Goal: Task Accomplishment & Management: Complete application form

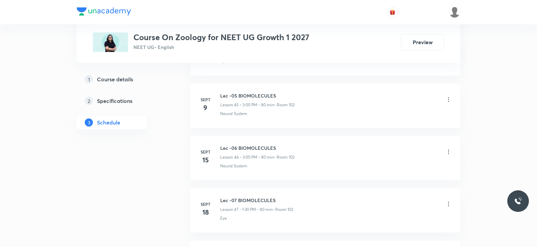
scroll to position [2949, 0]
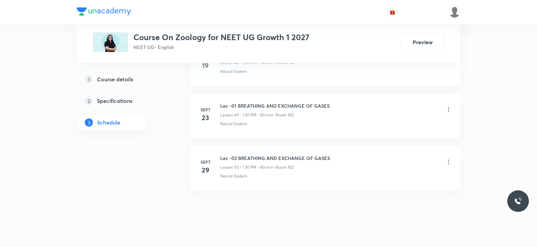
click at [245, 155] on h6 "Lec -02 BREATHING AND EXCHANGE OF GASES" at bounding box center [275, 158] width 110 height 7
copy h6 "Lec -02 BREATHING AND EXCHANGE OF GASES"
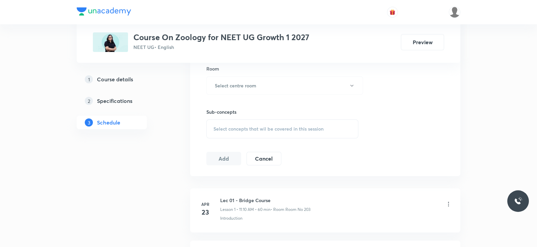
scroll to position [0, 0]
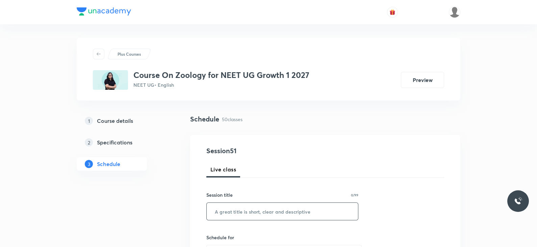
click at [251, 216] on input "text" at bounding box center [282, 211] width 151 height 17
paste input "Lec -02 BREATHING AND EXCHANGE OF GASES"
click at [234, 212] on input "Lec -02 BREATHING AND EXCHANGE OF GASES" at bounding box center [282, 211] width 151 height 17
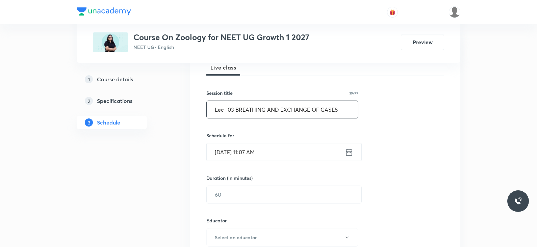
scroll to position [105, 0]
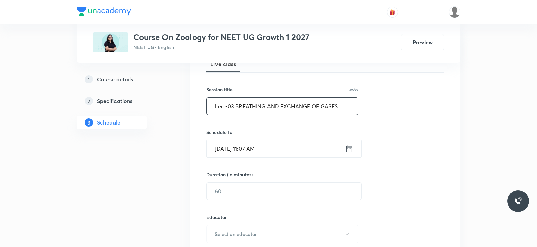
type input "Lec -03 BREATHING AND EXCHANGE OF GASES"
click at [349, 148] on icon at bounding box center [349, 148] width 6 height 7
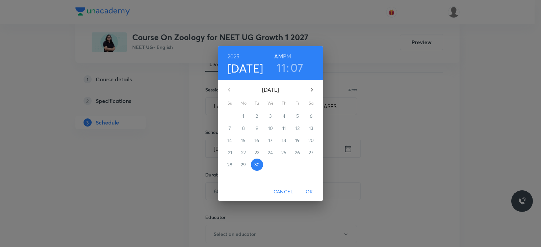
click at [293, 65] on h3 "07" at bounding box center [296, 67] width 13 height 14
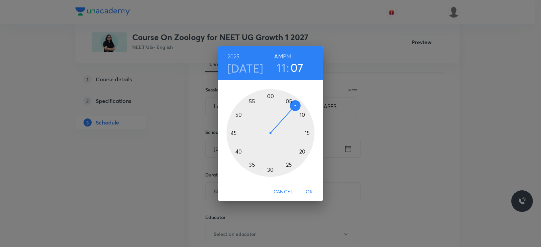
click at [239, 152] on div at bounding box center [270, 133] width 88 height 88
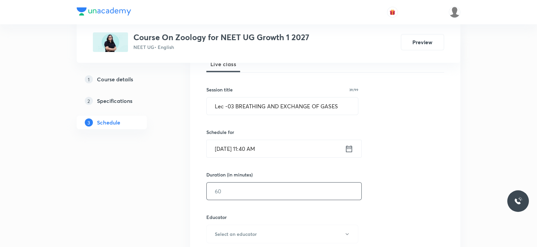
click at [254, 190] on input "text" at bounding box center [284, 191] width 155 height 17
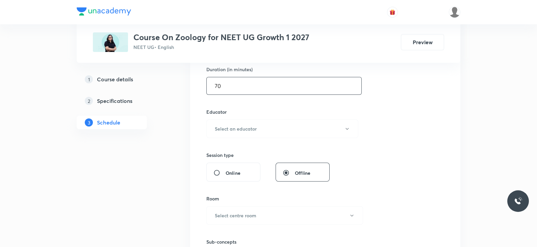
scroll to position [234, 0]
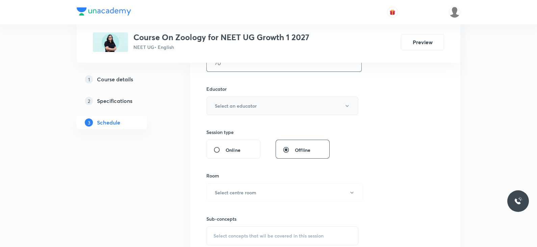
type input "70"
click at [255, 105] on h6 "Select an educator" at bounding box center [236, 105] width 42 height 7
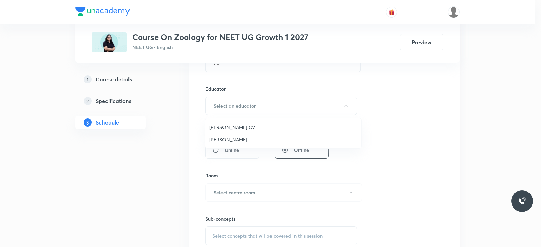
click at [246, 138] on span "Asma Hussain" at bounding box center [283, 139] width 148 height 7
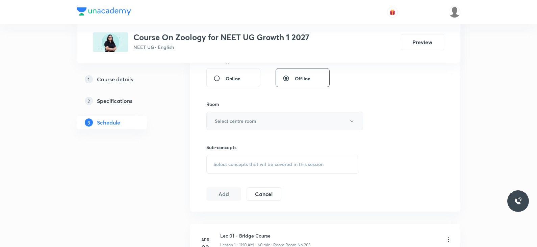
scroll to position [311, 0]
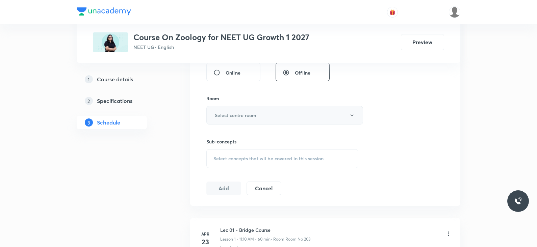
click at [257, 120] on button "Select centre room" at bounding box center [284, 115] width 157 height 19
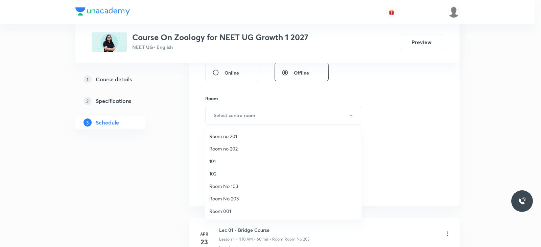
click at [220, 171] on span "102" at bounding box center [283, 173] width 148 height 7
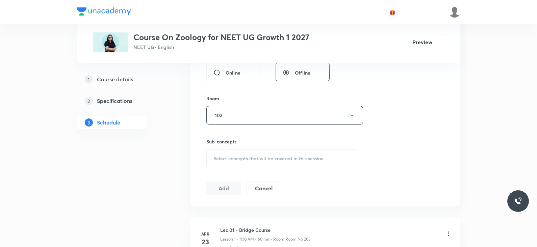
click at [258, 159] on span "Select concepts that wil be covered in this session" at bounding box center [268, 158] width 110 height 5
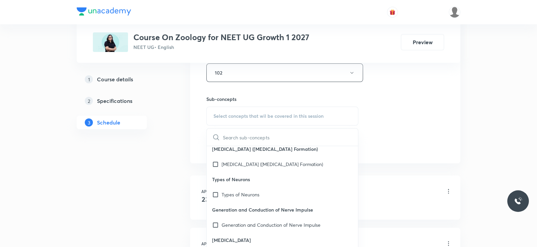
scroll to position [0, 0]
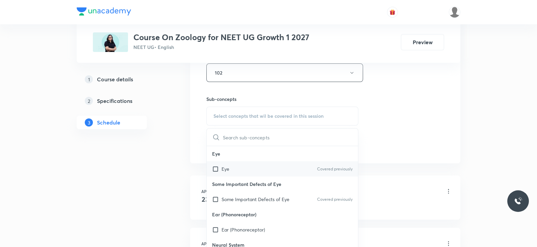
click at [231, 166] on div "Eye Covered previously" at bounding box center [282, 168] width 151 height 15
checkbox input "true"
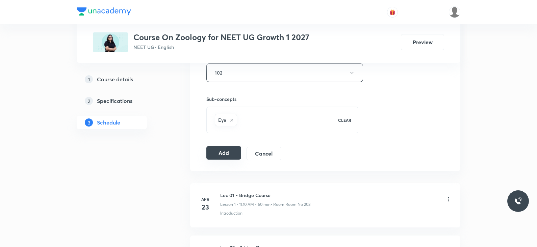
click at [215, 153] on button "Add" at bounding box center [223, 153] width 35 height 14
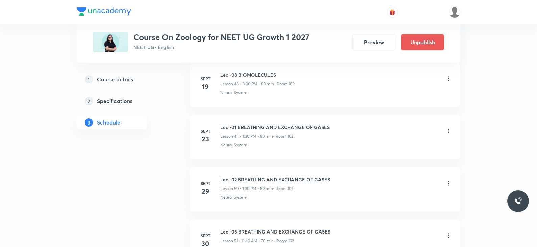
scroll to position [2648, 0]
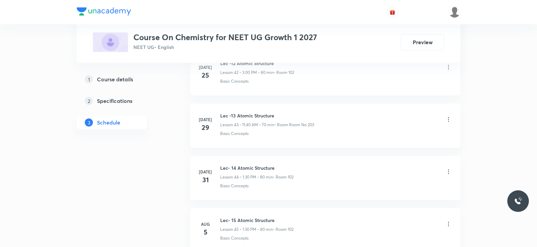
scroll to position [3010, 0]
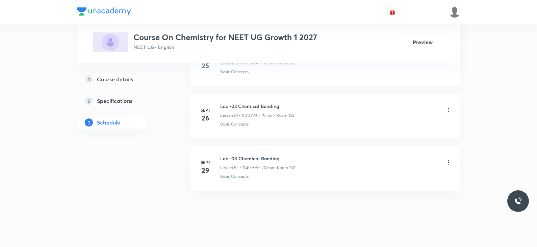
click at [250, 155] on h6 "Lec -03 Chemical Bonding" at bounding box center [257, 158] width 75 height 7
copy h6 "Lec -03 Chemical Bonding"
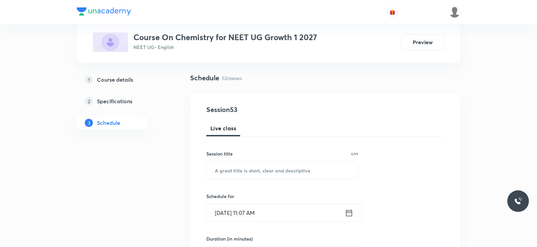
scroll to position [0, 0]
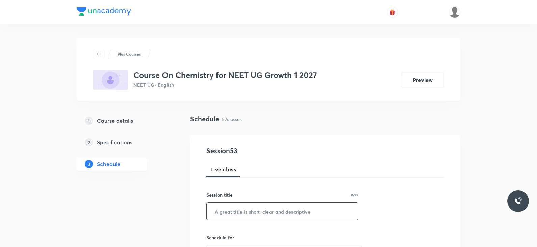
click at [242, 215] on input "text" at bounding box center [282, 211] width 151 height 17
paste input "Lec -03 Chemical Bonding"
click at [233, 212] on input "Lec -03 Chemical Bonding" at bounding box center [282, 211] width 151 height 17
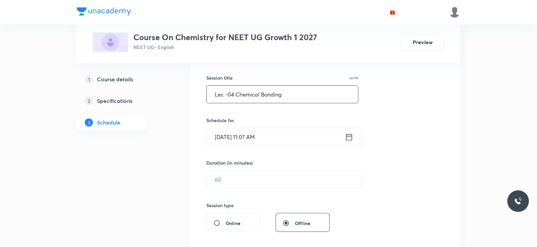
scroll to position [118, 0]
type input "Lec -04 Chemical Bonding"
click at [350, 134] on icon at bounding box center [349, 135] width 8 height 9
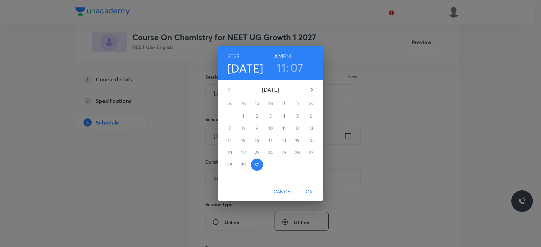
click at [288, 58] on h6 "PM" at bounding box center [287, 56] width 8 height 9
click at [280, 69] on h3 "11" at bounding box center [280, 67] width 9 height 14
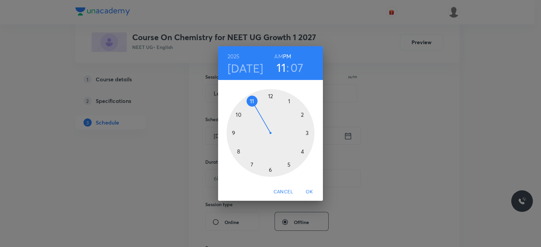
click at [306, 134] on div at bounding box center [270, 133] width 88 height 88
click at [269, 98] on div at bounding box center [270, 133] width 88 height 88
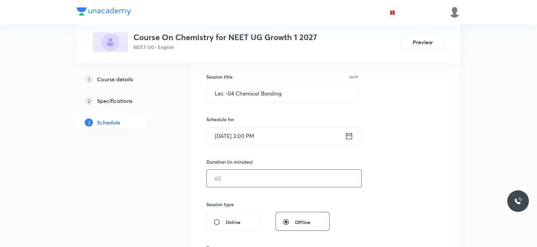
click at [268, 174] on input "text" at bounding box center [284, 178] width 155 height 17
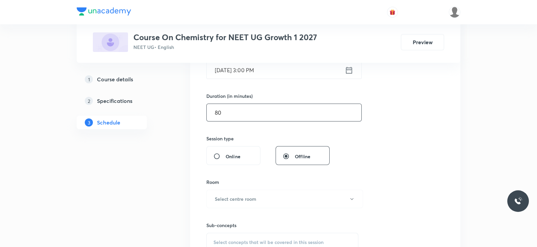
scroll to position [208, 0]
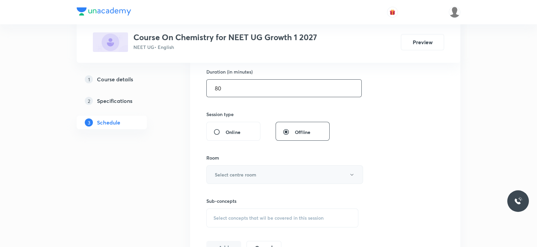
type input "80"
click at [266, 172] on button "Select centre room" at bounding box center [284, 175] width 157 height 19
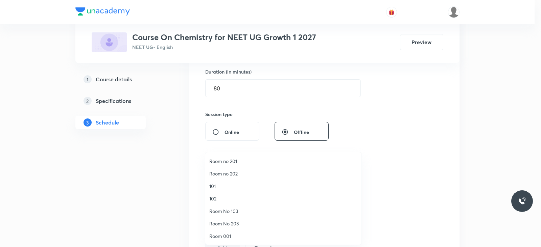
click at [218, 202] on span "102" at bounding box center [283, 198] width 148 height 7
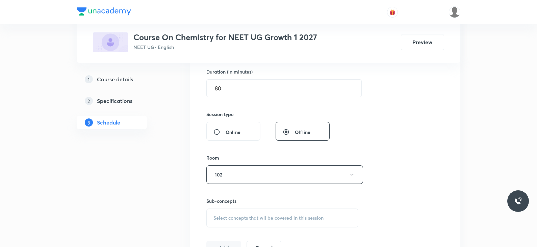
click at [240, 213] on div "Select concepts that wil be covered in this session" at bounding box center [282, 218] width 152 height 19
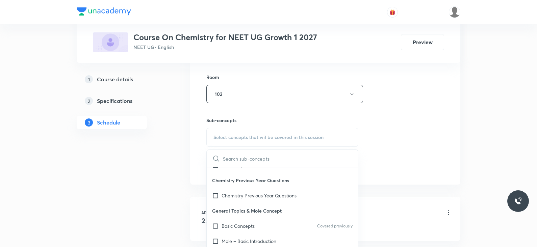
scroll to position [44, 0]
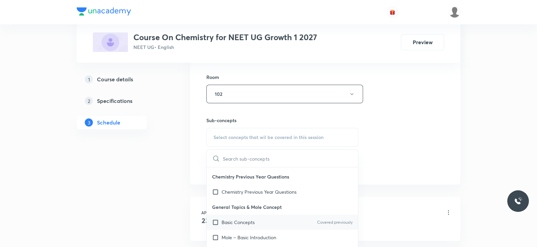
click at [237, 222] on p "Basic Concepts" at bounding box center [238, 222] width 33 height 7
checkbox input "true"
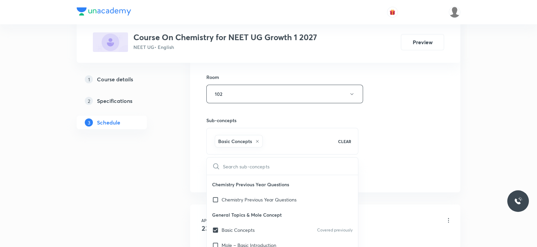
click at [382, 167] on div "Session 53 Live class Session title 24/99 Lec -04 Chemical Bonding ​ Schedule f…" at bounding box center [325, 19] width 238 height 325
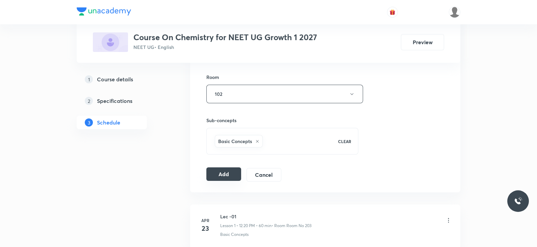
click at [223, 171] on button "Add" at bounding box center [223, 175] width 35 height 14
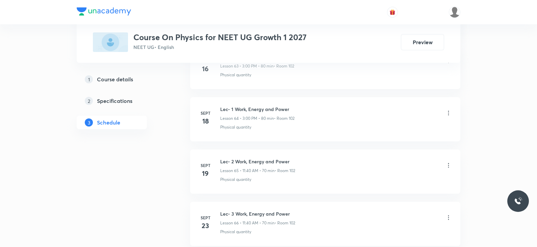
scroll to position [3846, 0]
click at [248, 157] on h6 "Lec- 5 Work, Energy and Power" at bounding box center [256, 160] width 73 height 7
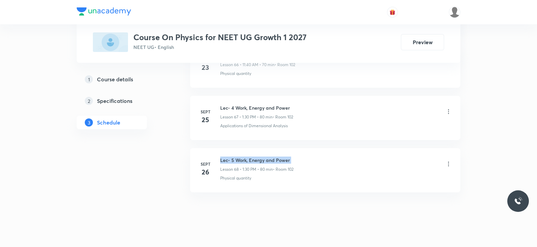
click at [248, 157] on h6 "Lec- 5 Work, Energy and Power" at bounding box center [256, 160] width 73 height 7
copy h6 "Lec- 5 Work, Energy and Power"
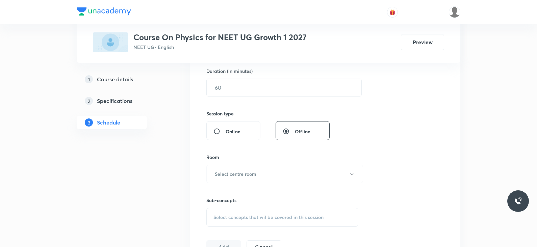
scroll to position [0, 0]
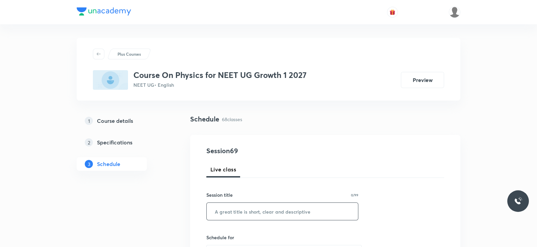
click at [246, 215] on input "text" at bounding box center [282, 211] width 151 height 17
paste input "Lec- 5 Work, Energy and Power"
click at [230, 210] on input "Lec- 5 Work, Energy and Power" at bounding box center [282, 211] width 151 height 17
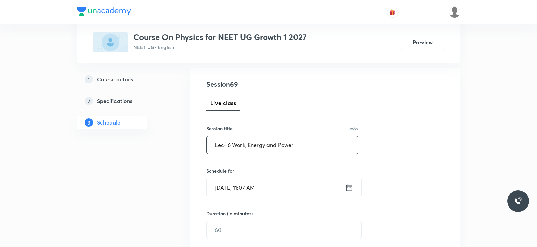
scroll to position [67, 0]
type input "Lec- 6 Work, Energy and Power"
click at [346, 185] on icon at bounding box center [349, 186] width 8 height 9
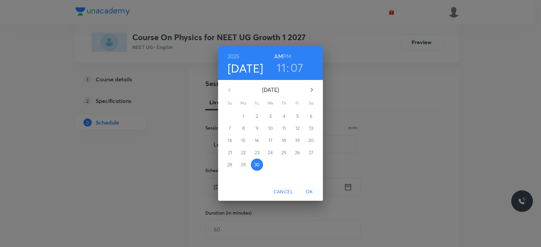
click at [287, 57] on h6 "PM" at bounding box center [287, 56] width 8 height 9
click at [279, 67] on h3 "11" at bounding box center [280, 67] width 9 height 14
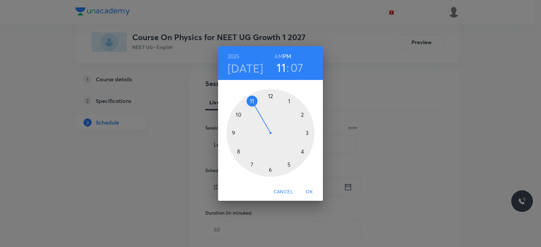
click at [289, 102] on div at bounding box center [270, 133] width 88 height 88
click at [269, 173] on div at bounding box center [270, 133] width 88 height 88
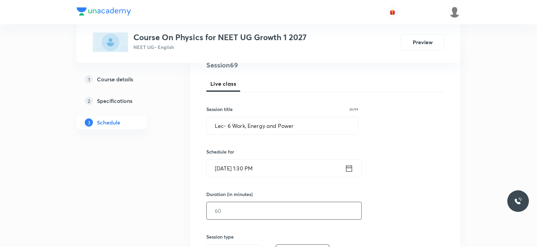
scroll to position [86, 0]
click at [250, 211] on input "text" at bounding box center [284, 210] width 155 height 17
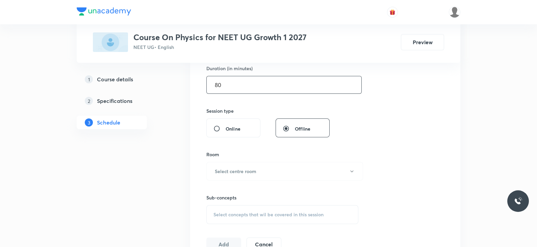
scroll to position [214, 0]
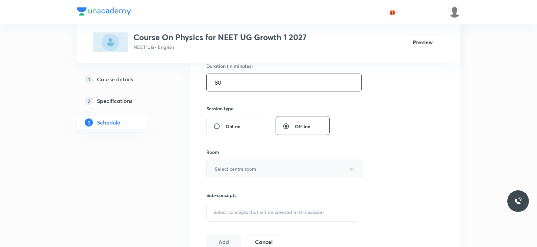
type input "80"
click at [268, 169] on button "Select centre room" at bounding box center [284, 169] width 157 height 19
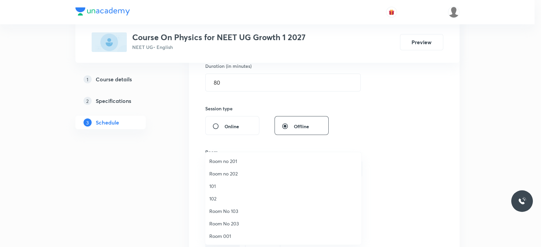
click at [217, 197] on span "102" at bounding box center [283, 198] width 148 height 7
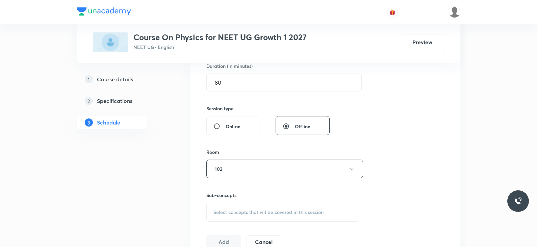
click at [254, 203] on div "Select concepts that wil be covered in this session" at bounding box center [282, 212] width 152 height 19
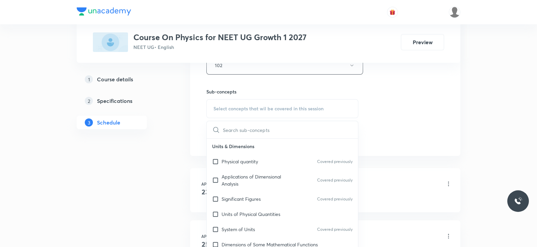
scroll to position [359, 0]
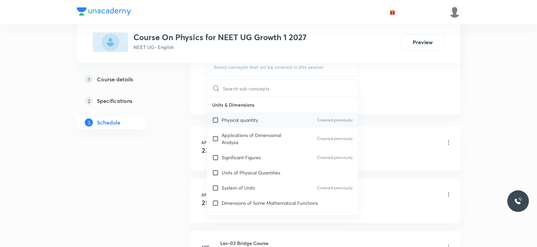
click at [255, 123] on p "Physical quantity" at bounding box center [240, 120] width 36 height 7
checkbox input "true"
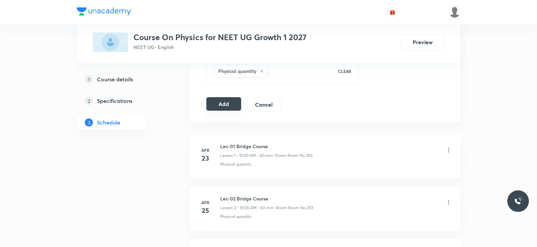
click at [220, 105] on button "Add" at bounding box center [223, 104] width 35 height 14
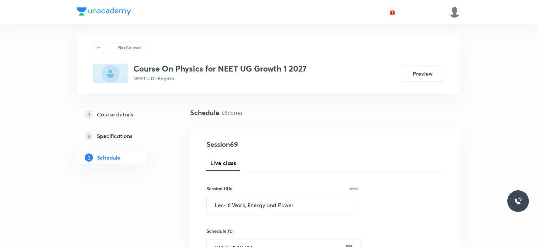
scroll to position [3, 0]
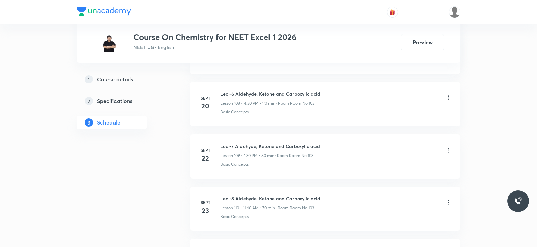
scroll to position [6249, 0]
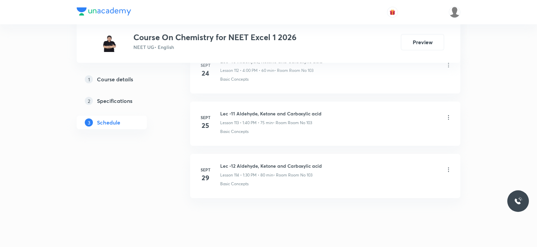
click at [250, 162] on h6 "Lec -12 Aldehyde, Ketone and Carboxylic acid" at bounding box center [271, 165] width 102 height 7
copy h6 "Lec -12 Aldehyde, Ketone and Carboxylic acid"
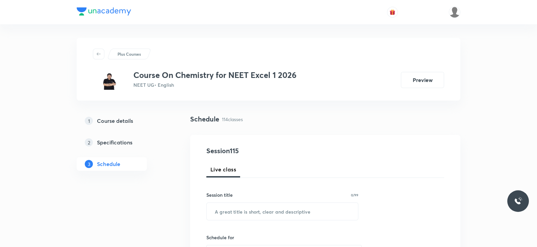
scroll to position [0, 0]
click at [259, 209] on input "text" at bounding box center [282, 211] width 151 height 17
paste input "Lec -12 Aldehyde, Ketone and Carboxylic acid"
click at [231, 212] on input "Lec -12 Aldehyde, Ketone and Carboxylic acid" at bounding box center [282, 211] width 151 height 17
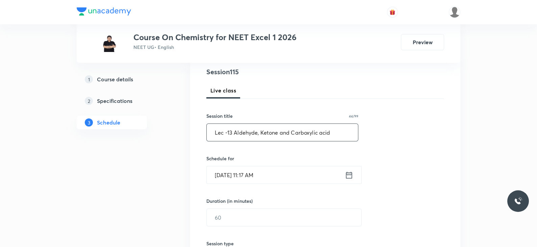
scroll to position [80, 0]
type input "Lec -13 Aldehyde, Ketone and Carboxylic acid"
click at [346, 170] on icon at bounding box center [349, 174] width 8 height 9
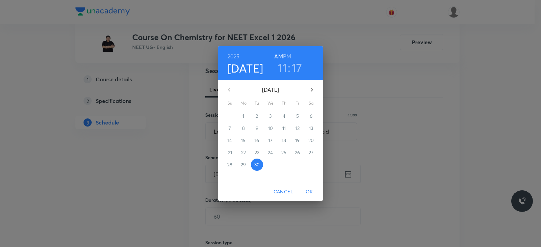
click at [293, 70] on h3 "17" at bounding box center [297, 67] width 10 height 14
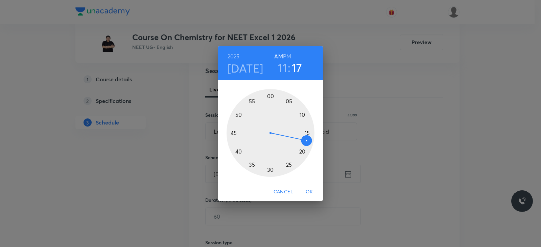
click at [238, 151] on div at bounding box center [270, 133] width 88 height 88
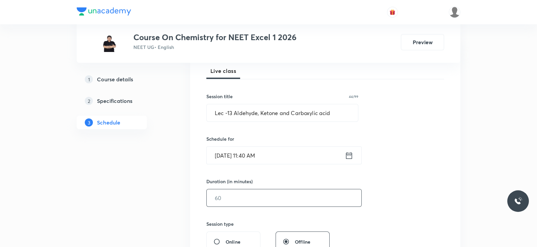
scroll to position [99, 0]
click at [283, 202] on input "text" at bounding box center [284, 197] width 155 height 17
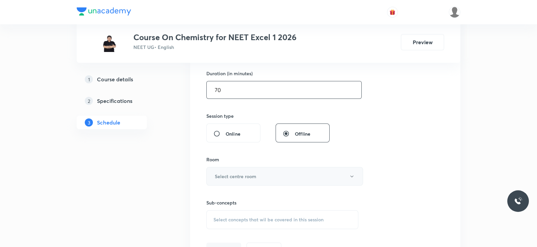
scroll to position [207, 0]
type input "70"
click at [269, 176] on button "Select centre room" at bounding box center [284, 176] width 157 height 19
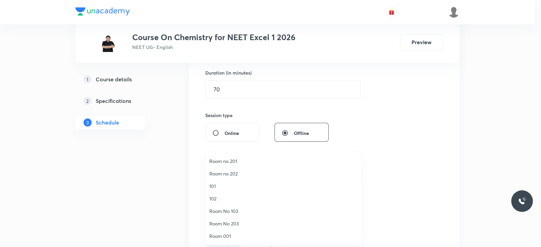
click at [232, 210] on span "Room No 103" at bounding box center [283, 211] width 148 height 7
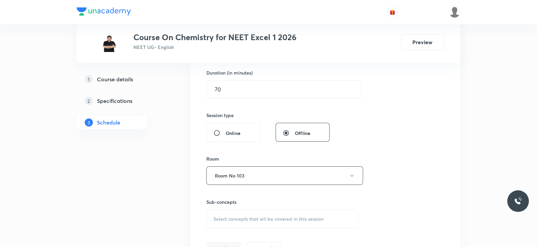
click at [248, 220] on span "Select concepts that wil be covered in this session" at bounding box center [268, 219] width 110 height 5
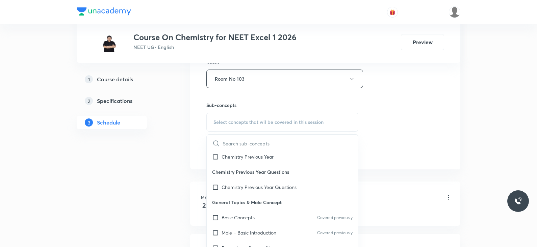
scroll to position [33, 0]
click at [242, 218] on p "Basic Concepts" at bounding box center [238, 217] width 33 height 7
checkbox input "true"
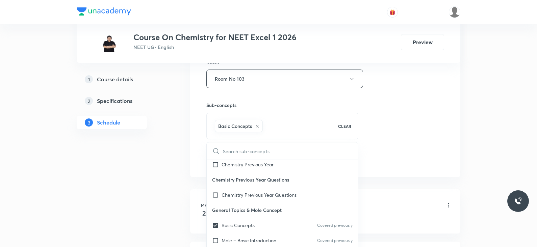
click at [363, 140] on div "Session 115 Live class Session title 44/99 Lec -13 Aldehyde, Ketone and Carboxy…" at bounding box center [325, 4] width 238 height 325
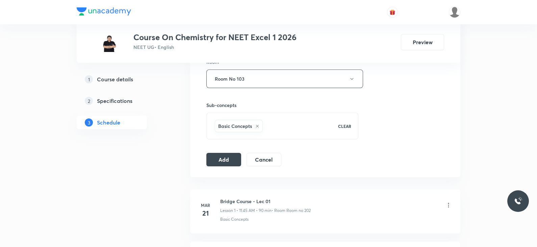
click at [214, 166] on div "Session 115 Live class Session title 44/99 Lec -13 Aldehyde, Ketone and Carboxy…" at bounding box center [325, 4] width 270 height 347
click at [215, 165] on button "Add" at bounding box center [223, 159] width 35 height 14
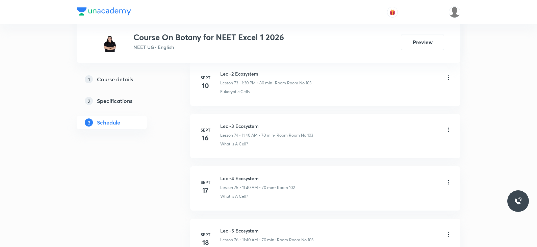
scroll to position [4368, 0]
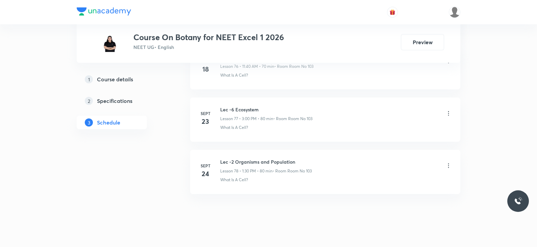
click at [253, 150] on li "[DATE] Lec -2 Organisms and Population Lesson 78 • 1:30 PM • 80 min • Room Room…" at bounding box center [325, 172] width 270 height 44
copy h6 "Lec -2 Organisms and Population"
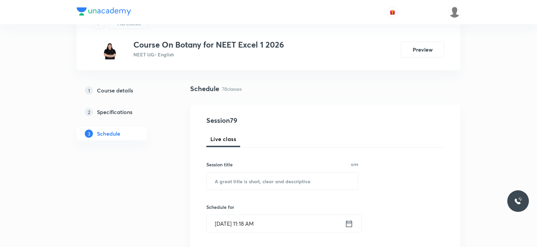
scroll to position [0, 0]
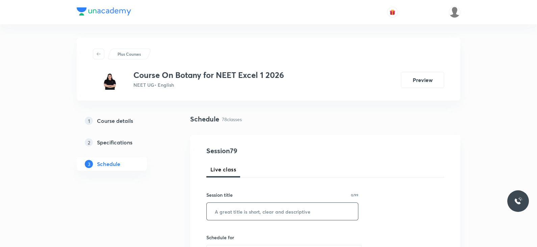
click at [250, 208] on input "text" at bounding box center [282, 211] width 151 height 17
paste input "Lec -2 Organisms and Population"
click at [228, 210] on input "Lec -2 Organisms and Population" at bounding box center [282, 211] width 151 height 17
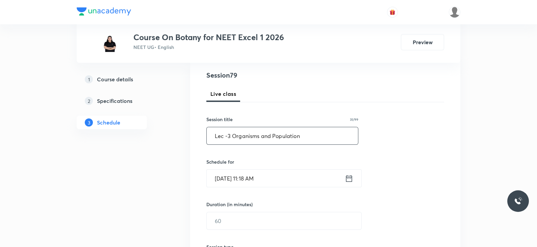
scroll to position [76, 0]
type input "Lec -3 Organisms and Population"
click at [351, 178] on icon at bounding box center [349, 178] width 8 height 9
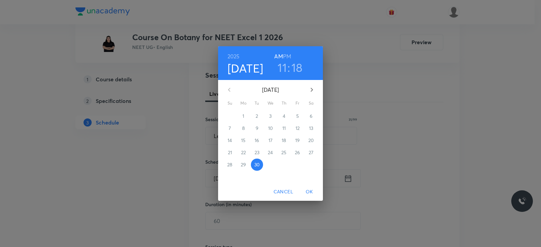
click at [284, 58] on h6 "PM" at bounding box center [287, 56] width 8 height 9
click at [283, 70] on h3 "11" at bounding box center [281, 67] width 9 height 14
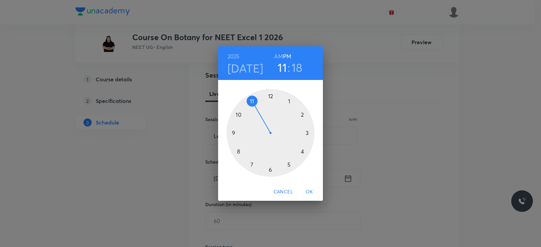
click at [290, 101] on div at bounding box center [270, 133] width 88 height 88
click at [270, 169] on div at bounding box center [270, 133] width 88 height 88
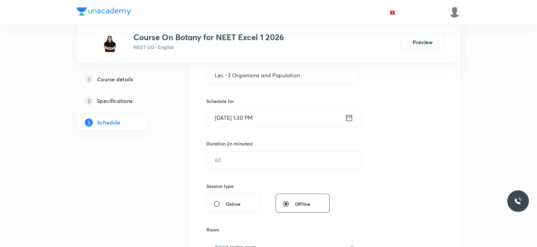
scroll to position [138, 0]
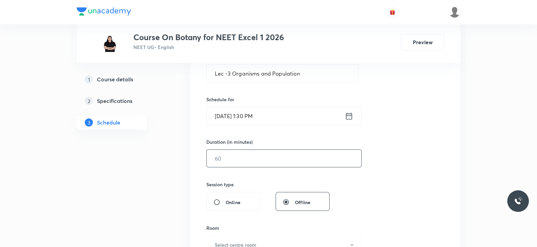
click at [247, 154] on input "text" at bounding box center [284, 158] width 155 height 17
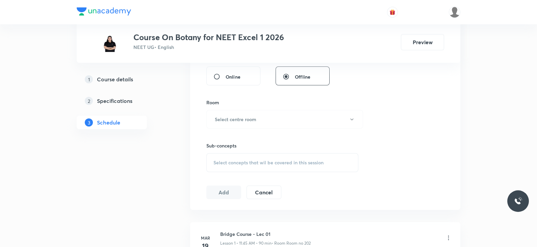
scroll to position [266, 0]
type input "80"
click at [244, 116] on h6 "Select centre room" at bounding box center [236, 117] width 42 height 7
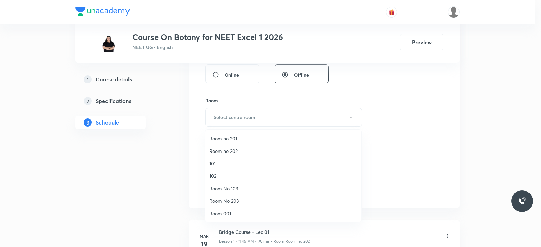
click at [238, 190] on span "Room No 103" at bounding box center [283, 188] width 148 height 7
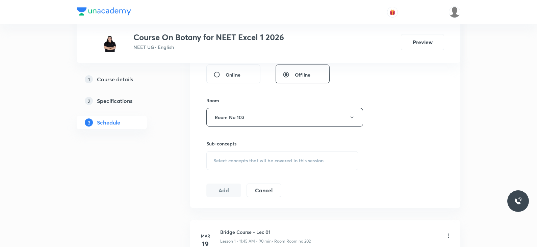
click at [257, 165] on div "Select concepts that wil be covered in this session" at bounding box center [282, 160] width 152 height 19
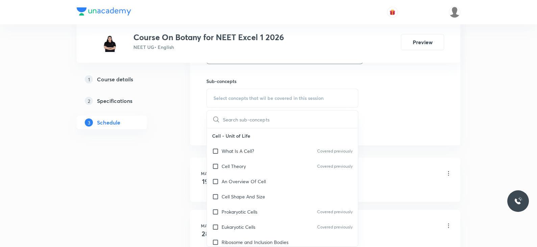
scroll to position [329, 0]
click at [246, 145] on div "What Is A Cell? Covered previously" at bounding box center [282, 150] width 151 height 15
checkbox input "true"
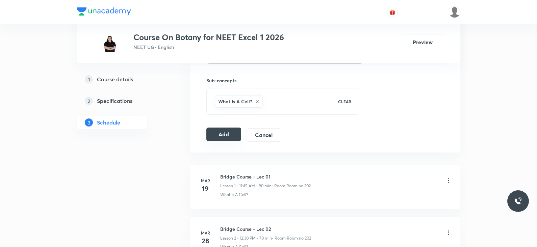
click at [217, 132] on button "Add" at bounding box center [223, 135] width 35 height 14
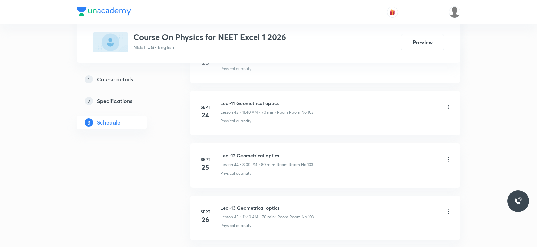
scroll to position [2696, 0]
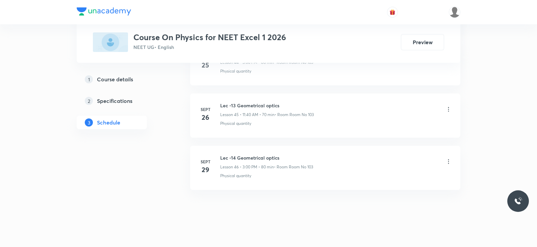
click at [254, 154] on h6 "Lec -14 Geometrical optics" at bounding box center [266, 157] width 93 height 7
copy h6 "Lec -14 Geometrical optics"
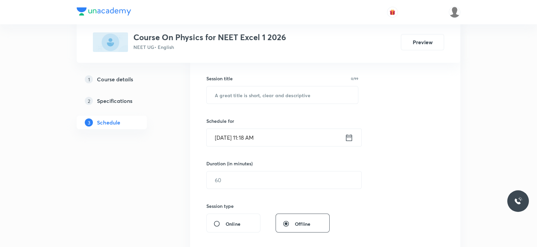
scroll to position [0, 0]
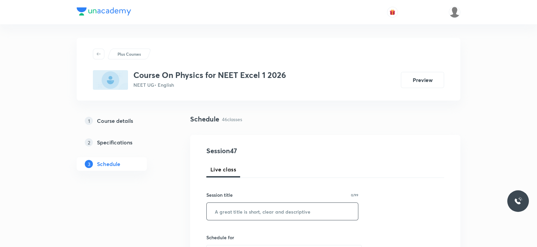
click at [252, 213] on input "text" at bounding box center [282, 211] width 151 height 17
paste input "Lec -14 Geometrical optics"
click at [232, 211] on input "Lec -14 Geometrical optics" at bounding box center [282, 211] width 151 height 17
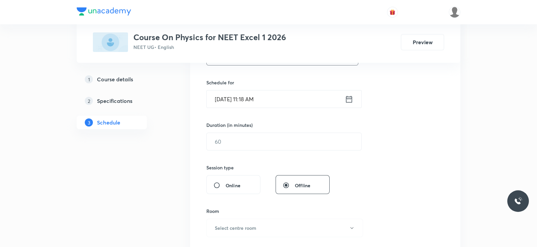
scroll to position [156, 0]
type input "Lec -15 Geometrical optics"
click at [348, 99] on icon at bounding box center [349, 98] width 8 height 9
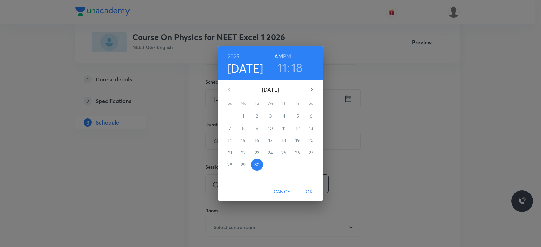
click at [295, 69] on h3 "18" at bounding box center [296, 67] width 11 height 14
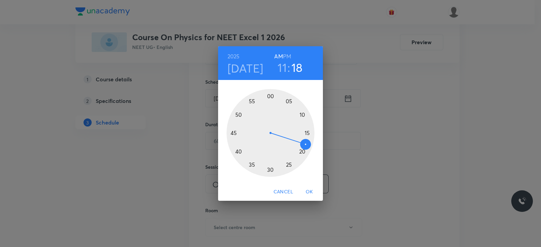
click at [285, 54] on h6 "PM" at bounding box center [287, 56] width 8 height 9
click at [284, 65] on h3 "11" at bounding box center [281, 67] width 9 height 14
click at [306, 134] on div at bounding box center [270, 133] width 88 height 88
click at [269, 97] on div at bounding box center [270, 133] width 88 height 88
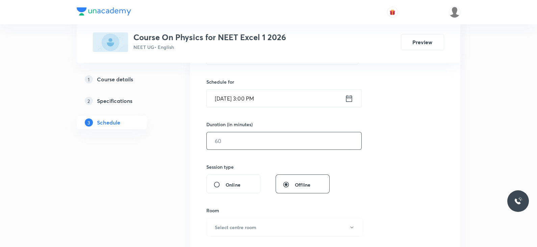
click at [250, 144] on input "text" at bounding box center [284, 140] width 155 height 17
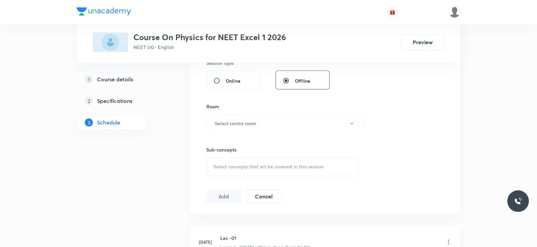
scroll to position [260, 0]
type input "80"
click at [253, 123] on h6 "Select centre room" at bounding box center [236, 122] width 42 height 7
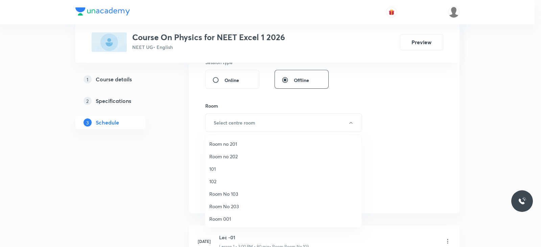
click at [230, 191] on span "Room No 103" at bounding box center [283, 194] width 148 height 7
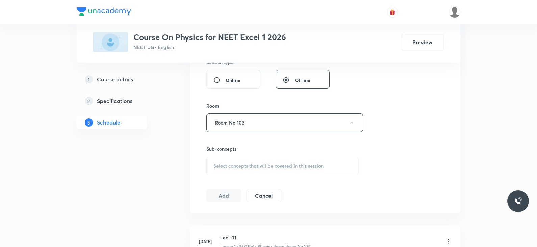
click at [258, 168] on span "Select concepts that wil be covered in this session" at bounding box center [268, 166] width 110 height 5
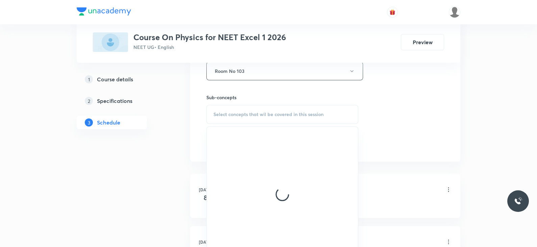
scroll to position [325, 0]
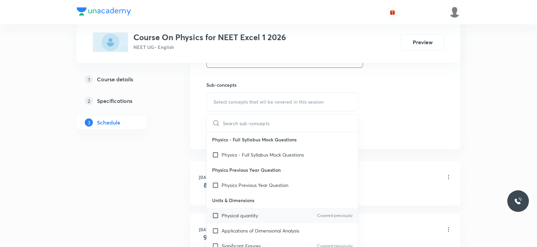
click at [253, 210] on div "Physical quantity Covered previously" at bounding box center [282, 215] width 151 height 15
checkbox input "true"
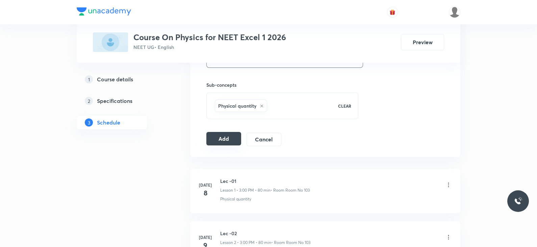
click at [220, 144] on button "Add" at bounding box center [223, 139] width 35 height 14
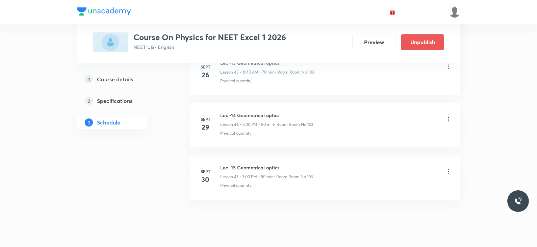
scroll to position [2439, 0]
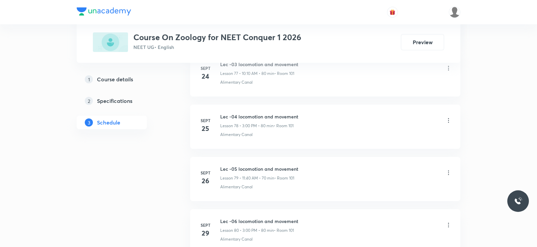
scroll to position [4472, 0]
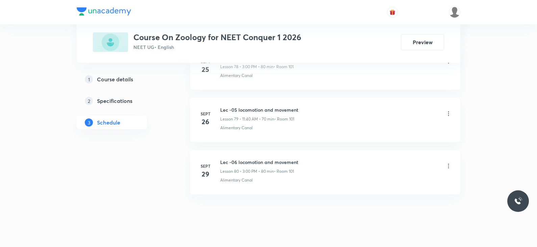
click at [266, 159] on h6 "Lec -06 locomotion and movement" at bounding box center [259, 162] width 78 height 7
copy h6 "Lec -06 locomotion and movement"
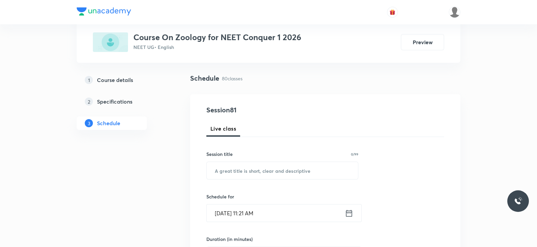
scroll to position [0, 0]
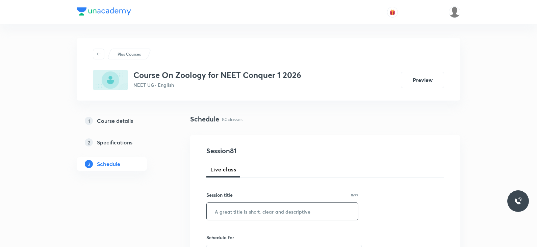
click at [243, 213] on input "text" at bounding box center [282, 211] width 151 height 17
paste input "Lec -06 locomotion and movement"
click at [234, 209] on input "Lec -06 locomotion and movement" at bounding box center [282, 211] width 151 height 17
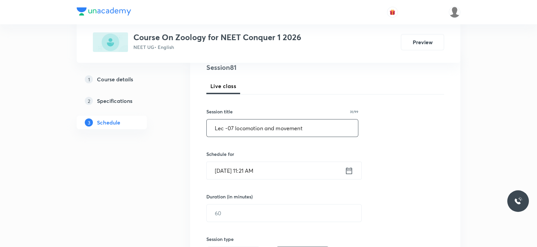
scroll to position [85, 0]
type input "Lec -07 locomotion and movement"
click at [350, 168] on icon at bounding box center [349, 169] width 6 height 7
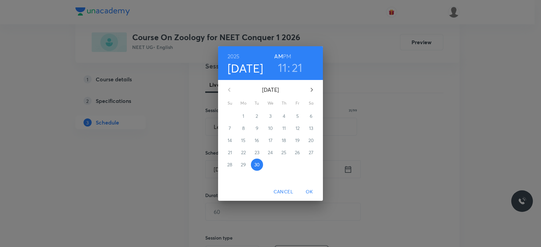
click at [295, 69] on h3 "21" at bounding box center [297, 67] width 11 height 14
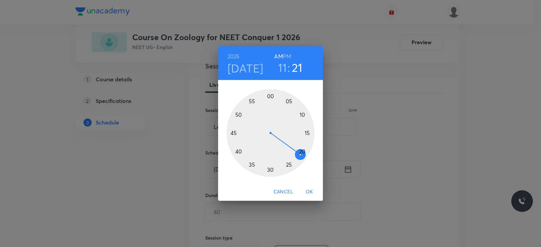
click at [240, 153] on div at bounding box center [270, 133] width 88 height 88
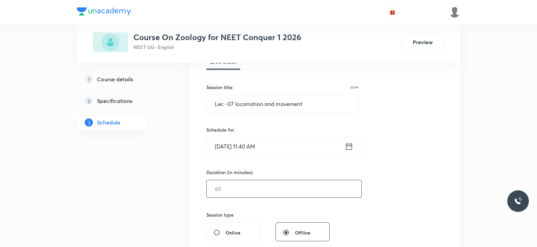
scroll to position [121, 0]
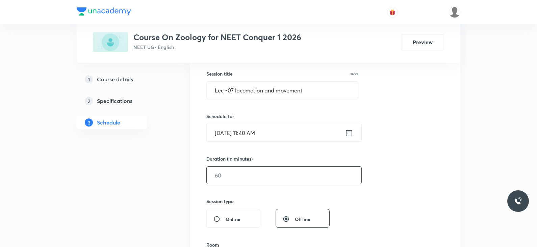
click at [256, 176] on input "text" at bounding box center [284, 175] width 155 height 17
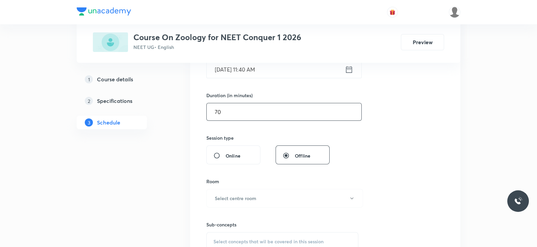
scroll to position [198, 0]
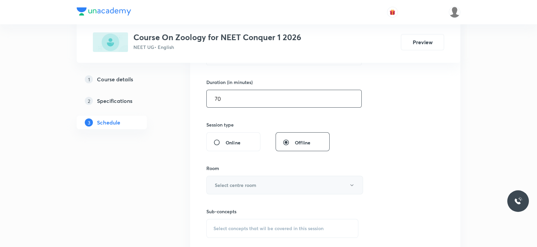
type input "70"
click at [260, 180] on button "Select centre room" at bounding box center [284, 185] width 157 height 19
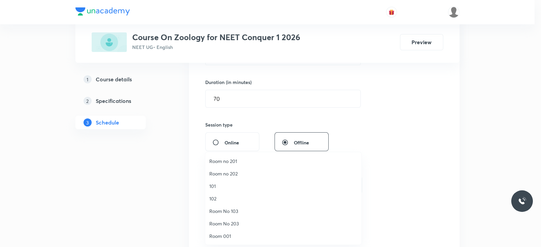
click at [215, 183] on span "101" at bounding box center [283, 186] width 148 height 7
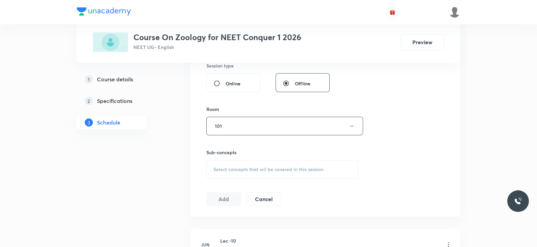
scroll to position [266, 0]
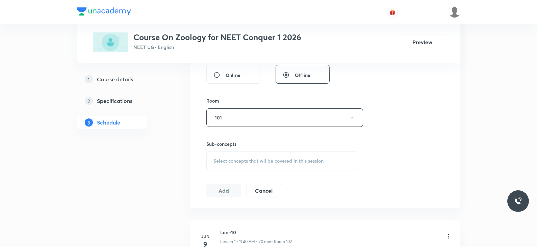
click at [257, 163] on span "Select concepts that wil be covered in this session" at bounding box center [268, 160] width 110 height 5
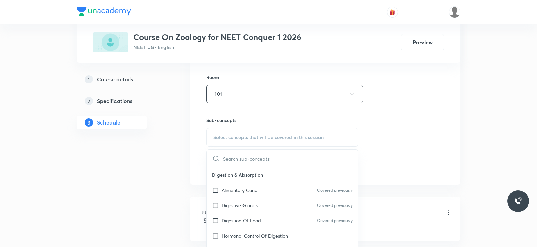
scroll to position [290, 0]
click at [250, 182] on div "Alimentary Canal Covered previously" at bounding box center [282, 189] width 151 height 15
checkbox input "true"
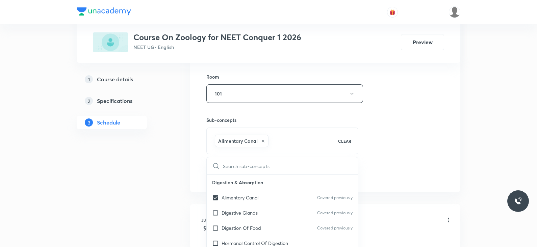
click at [382, 151] on div "Session 81 Live class Session title 31/99 Lec -07 locomotion and movement ​ Sch…" at bounding box center [325, 18] width 238 height 325
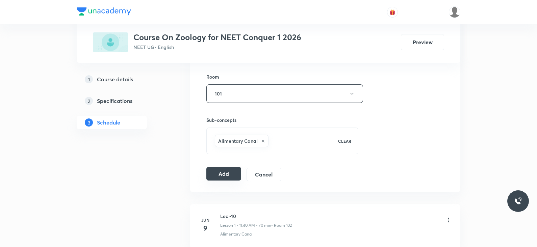
click at [225, 170] on button "Add" at bounding box center [223, 174] width 35 height 14
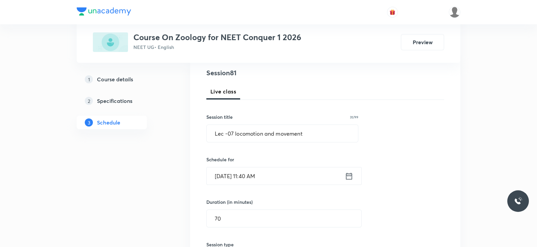
scroll to position [77, 0]
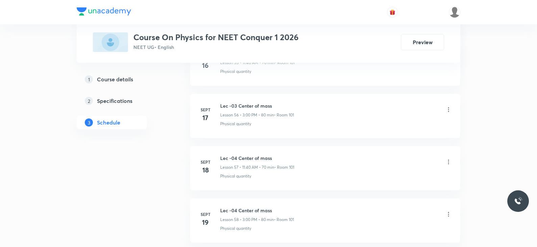
scroll to position [3637, 0]
click at [248, 157] on h6 "Lec -10 Center of mass" at bounding box center [256, 160] width 73 height 7
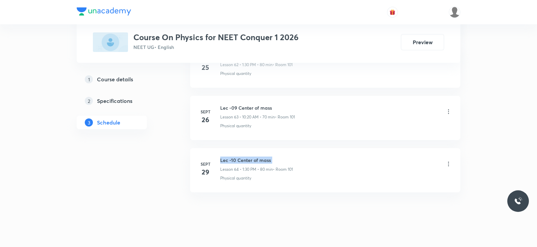
click at [248, 157] on h6 "Lec -10 Center of mass" at bounding box center [256, 160] width 73 height 7
copy h6 "Lec -10 Center of mass"
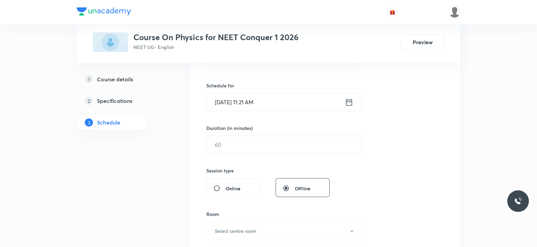
scroll to position [0, 0]
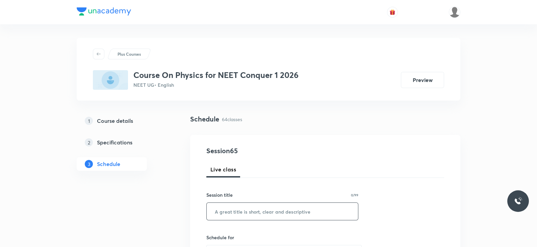
click at [252, 213] on input "text" at bounding box center [282, 211] width 151 height 17
paste input "Lec -10 Center of mass"
click at [232, 212] on input "Lec -10 Center of mass" at bounding box center [282, 211] width 151 height 17
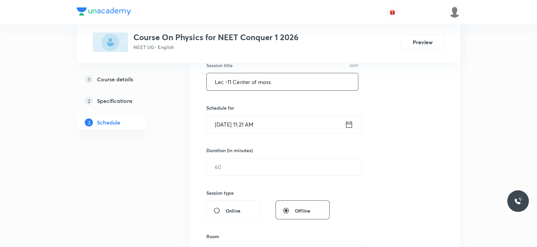
scroll to position [131, 0]
type input "Lec -11 Center of mass"
click at [347, 124] on icon at bounding box center [349, 122] width 8 height 9
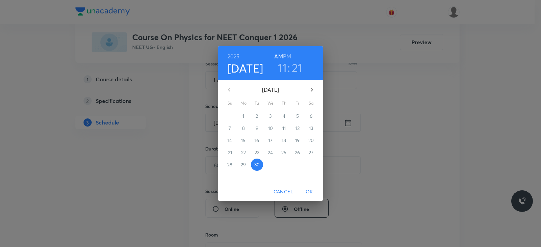
click at [285, 55] on h6 "PM" at bounding box center [287, 56] width 8 height 9
click at [280, 73] on h3 "11" at bounding box center [282, 67] width 9 height 14
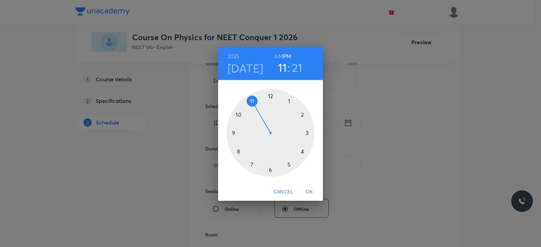
click at [290, 101] on div at bounding box center [270, 133] width 88 height 88
click at [270, 171] on div at bounding box center [270, 133] width 88 height 88
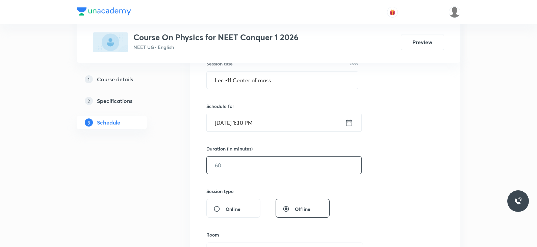
click at [254, 169] on input "text" at bounding box center [284, 165] width 155 height 17
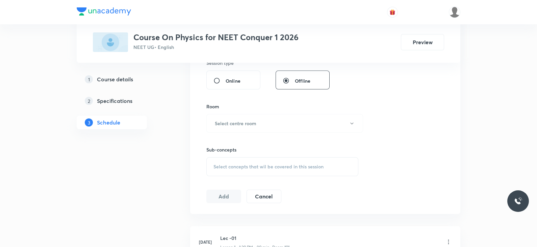
scroll to position [260, 0]
type input "80"
click at [259, 127] on button "Select centre room" at bounding box center [284, 123] width 157 height 19
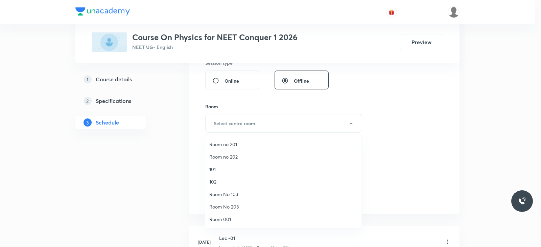
click at [220, 168] on span "101" at bounding box center [283, 169] width 148 height 7
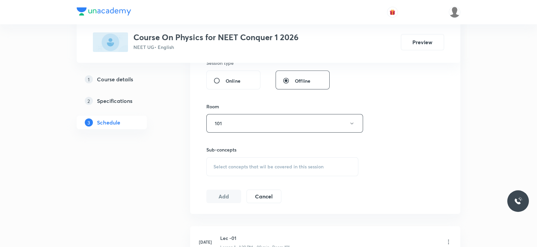
click at [256, 162] on div "Select concepts that wil be covered in this session" at bounding box center [282, 166] width 152 height 19
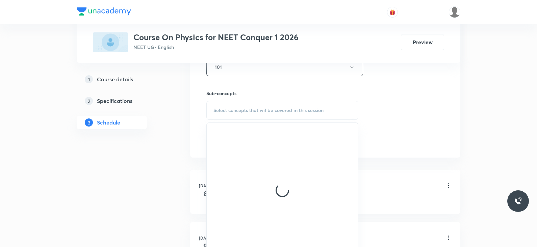
scroll to position [317, 0]
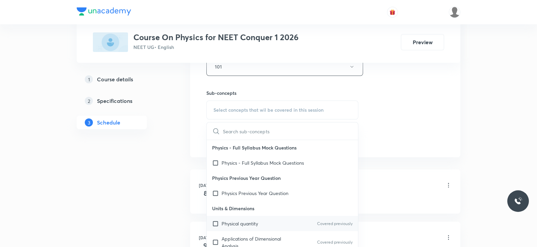
click at [254, 221] on p "Physical quantity" at bounding box center [240, 223] width 36 height 7
checkbox input "true"
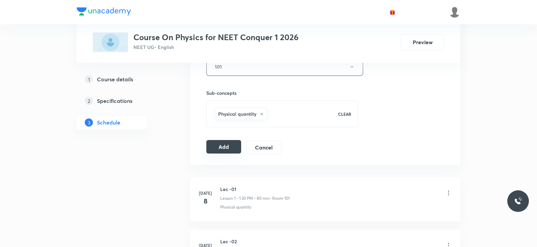
click at [226, 146] on button "Add" at bounding box center [223, 147] width 35 height 14
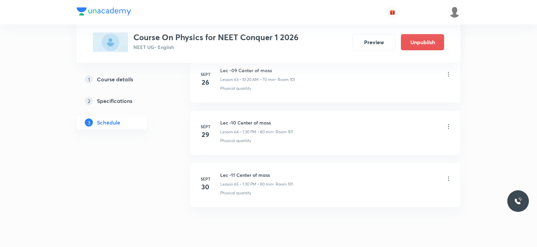
scroll to position [3379, 0]
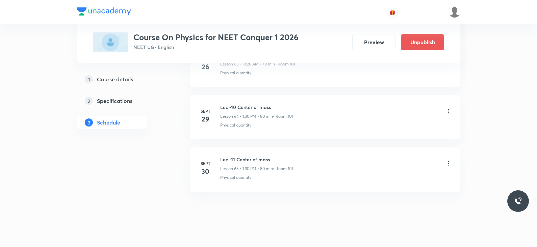
click at [253, 148] on li "Sept 30 Lec -11 Center of mass Lesson 65 • 1:30 PM • 80 min • Room 101 Physical…" at bounding box center [325, 170] width 270 height 44
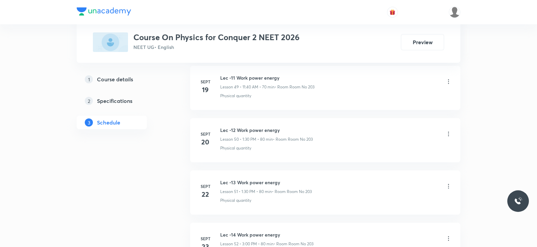
scroll to position [3219, 0]
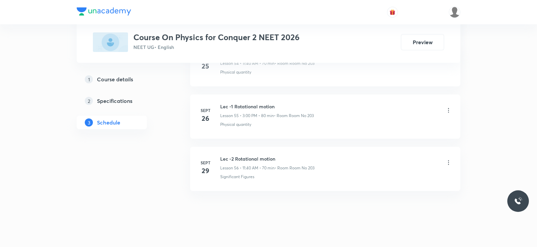
click at [259, 155] on h6 "Lec -2 Rotational motion" at bounding box center [267, 158] width 94 height 7
copy h6 "Lec -2 Rotational motion"
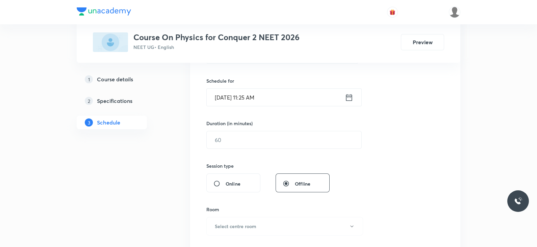
scroll to position [0, 0]
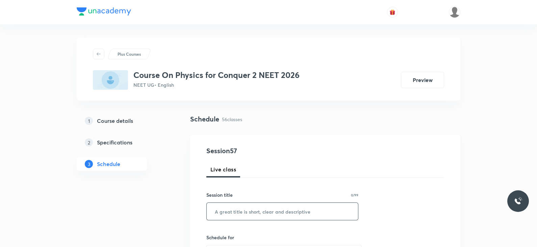
click at [256, 206] on input "text" at bounding box center [282, 211] width 151 height 17
paste input "Lec -2 Rotational motion"
click at [229, 210] on input "Lec -2 Rotational motion" at bounding box center [282, 211] width 151 height 17
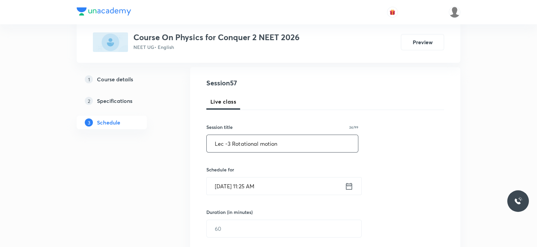
scroll to position [68, 0]
type input "Lec -3 Rotational motion"
click at [348, 187] on icon at bounding box center [349, 185] width 8 height 9
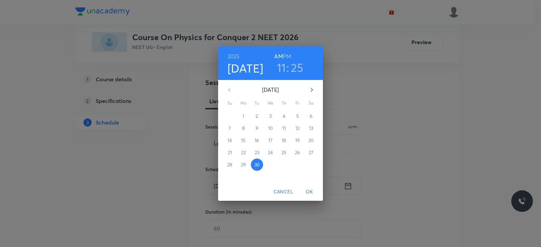
click at [297, 73] on h3 "25" at bounding box center [297, 67] width 13 height 14
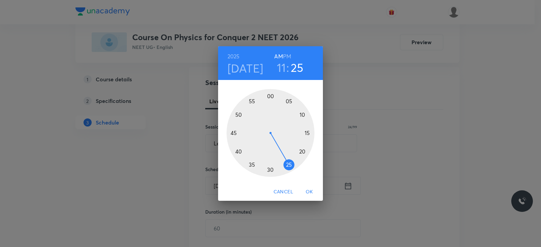
click at [239, 151] on div at bounding box center [270, 133] width 88 height 88
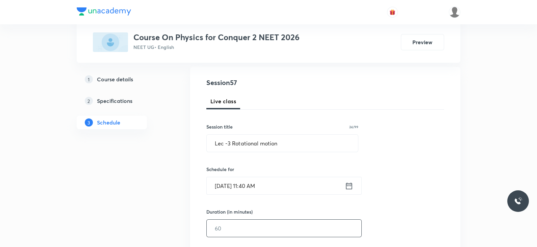
click at [228, 228] on input "text" at bounding box center [284, 228] width 155 height 17
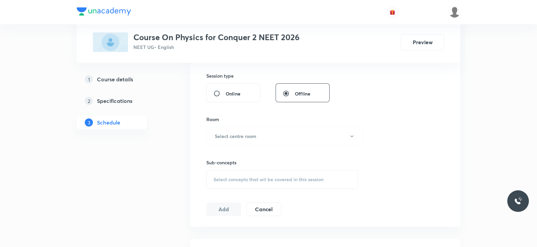
scroll to position [248, 0]
type input "70"
click at [239, 138] on button "Select centre room" at bounding box center [284, 135] width 157 height 19
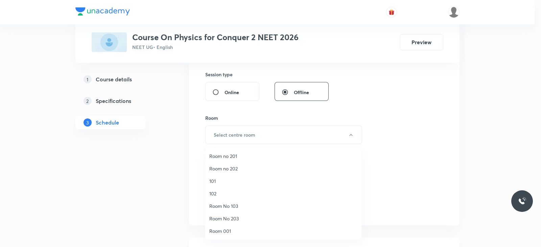
click at [235, 215] on span "Room No 203" at bounding box center [283, 218] width 148 height 7
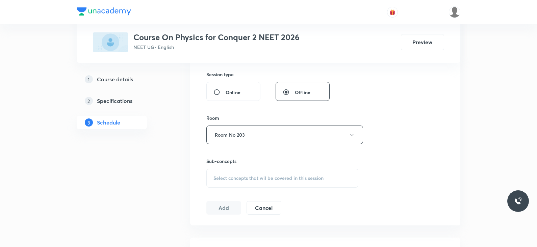
click at [263, 181] on div "Select concepts that wil be covered in this session" at bounding box center [282, 178] width 152 height 19
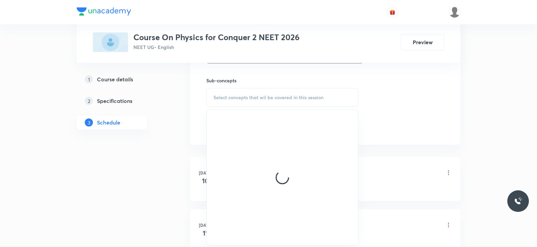
scroll to position [329, 0]
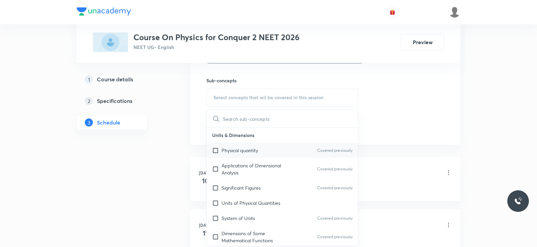
click at [266, 151] on div "Physical quantity Covered previously" at bounding box center [282, 150] width 151 height 15
checkbox input "true"
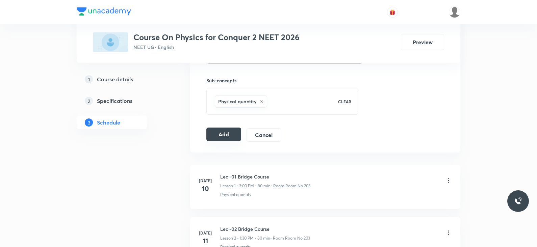
click at [228, 133] on button "Add" at bounding box center [223, 135] width 35 height 14
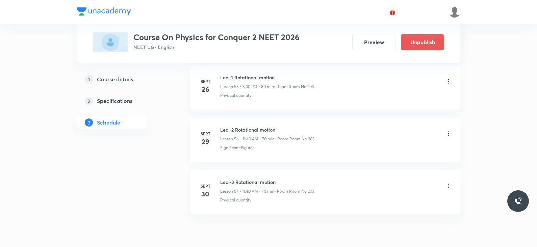
scroll to position [2961, 0]
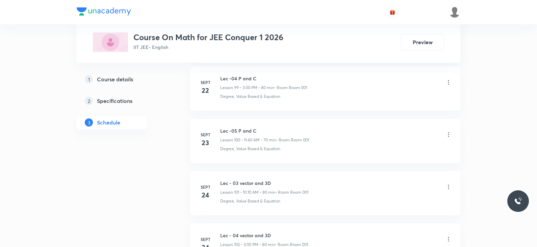
scroll to position [5831, 0]
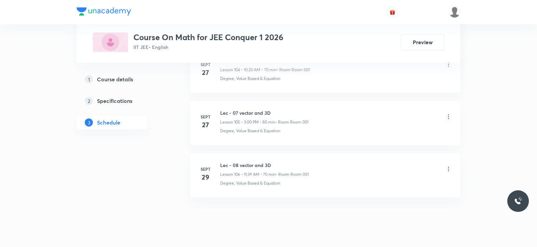
click at [248, 162] on h6 "Lec - 08 vector and 3D" at bounding box center [264, 165] width 89 height 7
copy h6 "Lec - 08 vector and 3D"
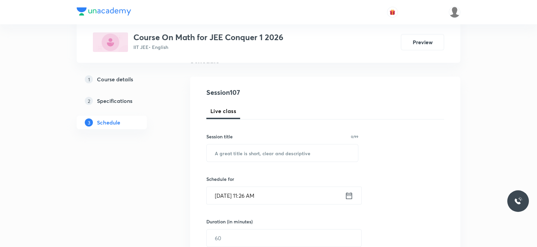
scroll to position [0, 0]
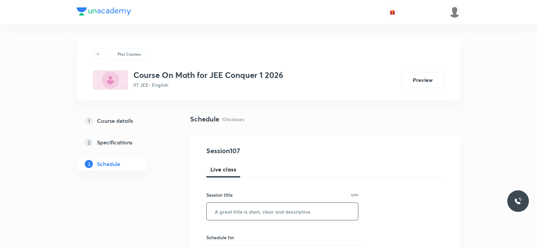
click at [240, 208] on input "text" at bounding box center [282, 211] width 151 height 17
paste input "Lec - 08 vector and 3D"
click at [235, 211] on input "Lec - 08 vector and 3D" at bounding box center [282, 211] width 151 height 17
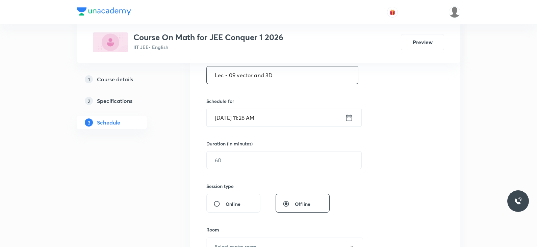
scroll to position [138, 0]
type input "Lec - 09 vector and 3D"
click at [352, 114] on icon at bounding box center [349, 115] width 6 height 7
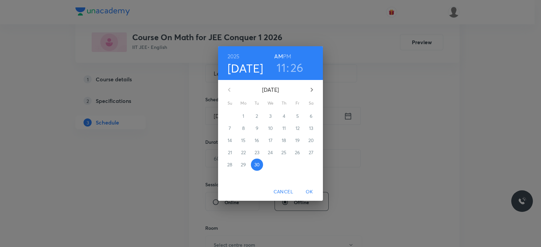
click at [298, 68] on h3 "26" at bounding box center [296, 67] width 13 height 14
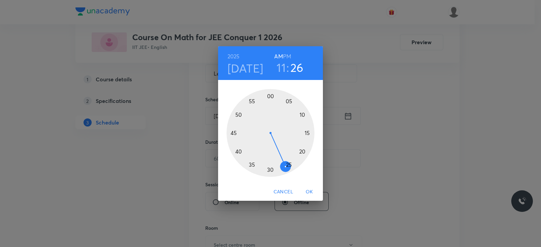
click at [237, 152] on div at bounding box center [270, 133] width 88 height 88
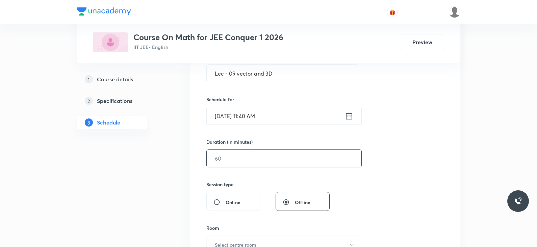
click at [230, 159] on input "text" at bounding box center [284, 158] width 155 height 17
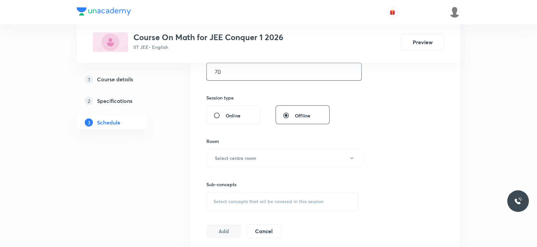
scroll to position [225, 0]
type input "70"
click at [236, 154] on h6 "Select centre room" at bounding box center [236, 157] width 42 height 7
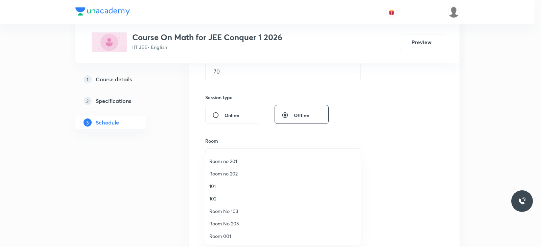
click at [233, 233] on span "Room 001" at bounding box center [283, 236] width 148 height 7
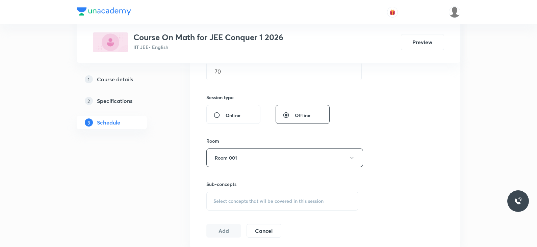
click at [254, 204] on div "Select concepts that wil be covered in this session" at bounding box center [282, 201] width 152 height 19
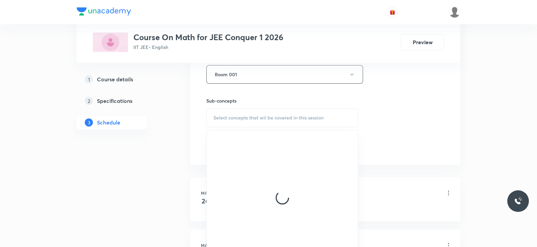
scroll to position [310, 0]
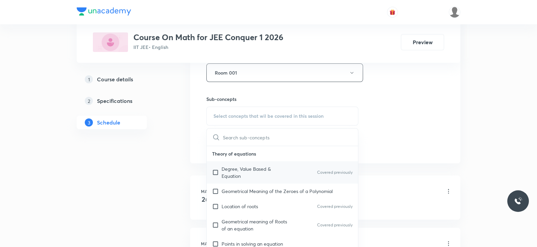
click at [257, 176] on p "Degree, Value Based & Equation" at bounding box center [256, 173] width 68 height 14
checkbox input "true"
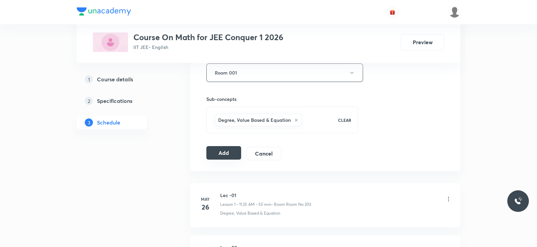
click at [231, 154] on button "Add" at bounding box center [223, 153] width 35 height 14
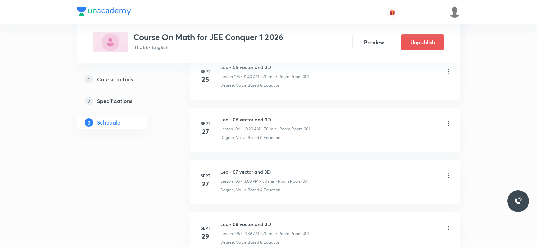
scroll to position [5573, 0]
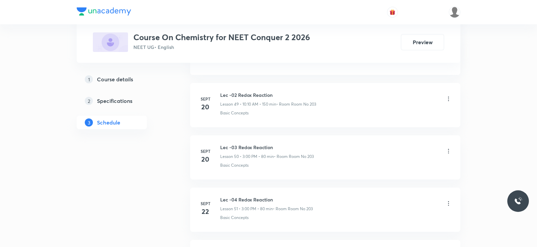
scroll to position [3262, 0]
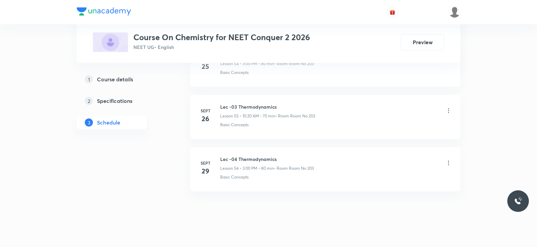
click at [250, 156] on h6 "Lec -04 Thermodynamics" at bounding box center [267, 159] width 94 height 7
copy h6 "Lec -04 Thermodynamics"
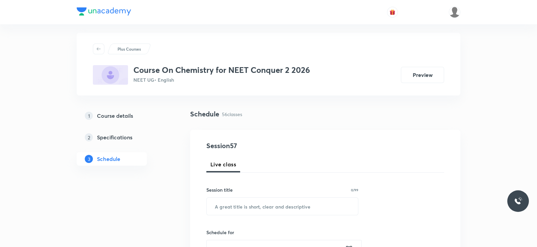
scroll to position [0, 0]
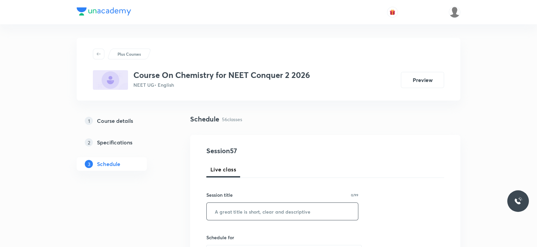
click at [242, 214] on input "text" at bounding box center [282, 211] width 151 height 17
paste input "Lec -04 Thermodynamics"
click at [234, 209] on input "Lec -04 Thermodynamics" at bounding box center [282, 211] width 151 height 17
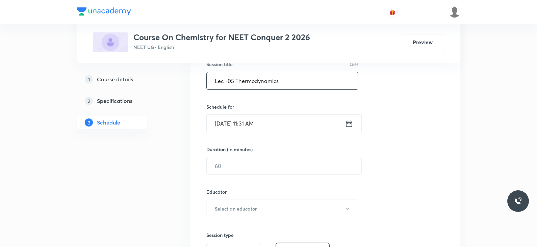
scroll to position [141, 0]
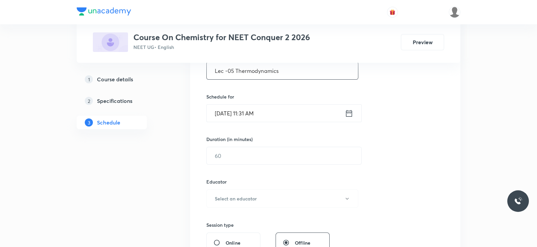
type input "Lec -05 Thermodynamics"
click at [346, 119] on div "[DATE] 11:31 AM ​" at bounding box center [283, 113] width 155 height 18
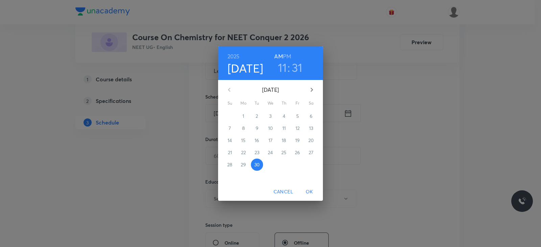
click at [287, 54] on h6 "PM" at bounding box center [287, 56] width 8 height 9
click at [283, 67] on h3 "11" at bounding box center [282, 67] width 9 height 14
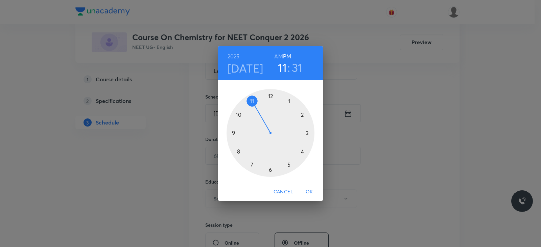
click at [289, 102] on div at bounding box center [270, 133] width 88 height 88
click at [269, 169] on div at bounding box center [270, 133] width 88 height 88
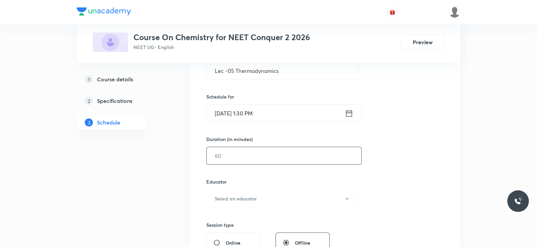
click at [253, 158] on input "text" at bounding box center [284, 155] width 155 height 17
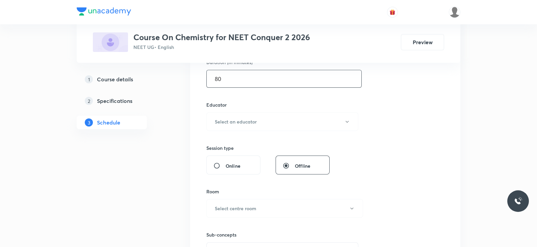
scroll to position [220, 0]
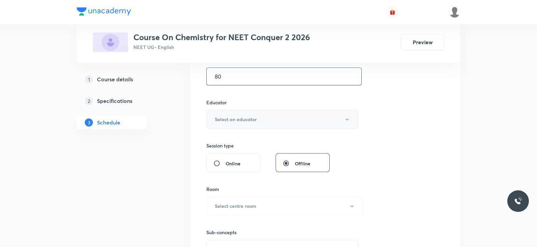
type input "80"
click at [243, 117] on h6 "Select an educator" at bounding box center [236, 119] width 42 height 7
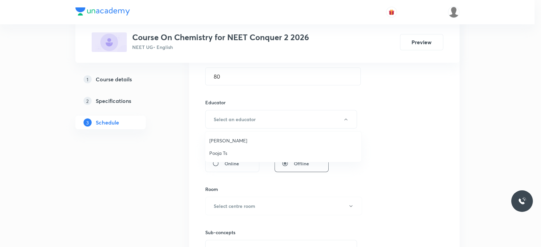
click at [223, 153] on span "Pooja Ts" at bounding box center [283, 153] width 148 height 7
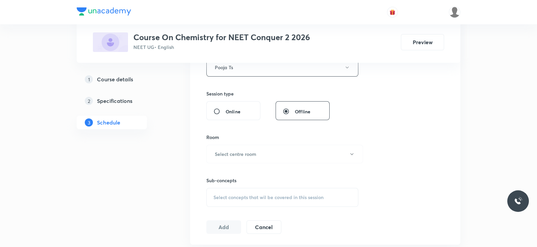
scroll to position [273, 0]
click at [239, 145] on button "Select centre room" at bounding box center [284, 154] width 157 height 19
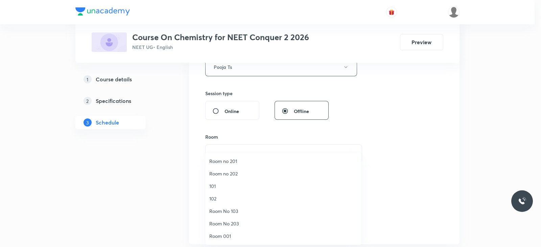
click at [229, 222] on span "Room No 203" at bounding box center [283, 223] width 148 height 7
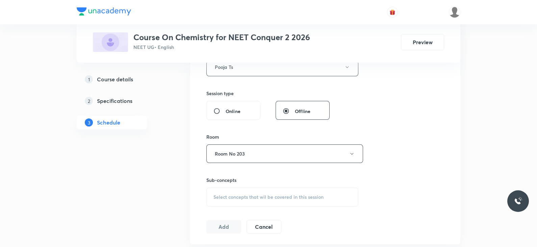
click at [275, 195] on span "Select concepts that wil be covered in this session" at bounding box center [268, 197] width 110 height 5
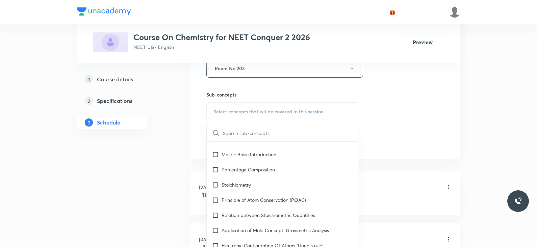
scroll to position [0, 0]
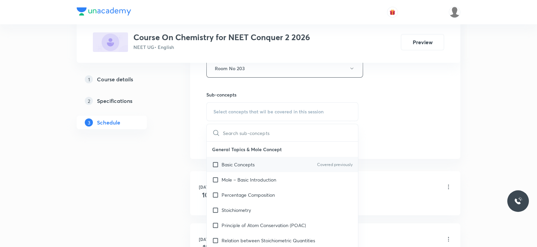
click at [248, 166] on p "Basic Concepts" at bounding box center [238, 164] width 33 height 7
checkbox input "true"
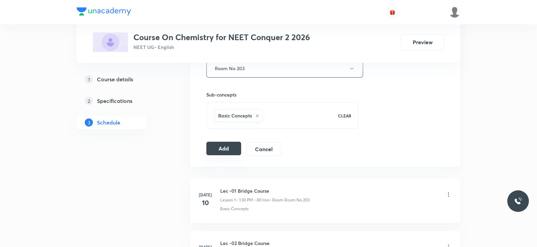
click at [225, 151] on button "Add" at bounding box center [223, 149] width 35 height 14
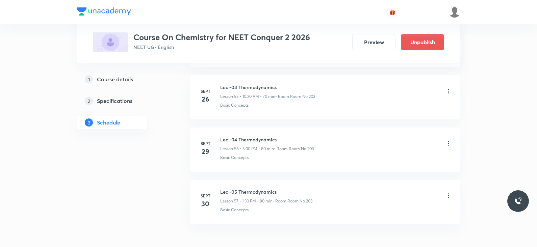
scroll to position [2961, 0]
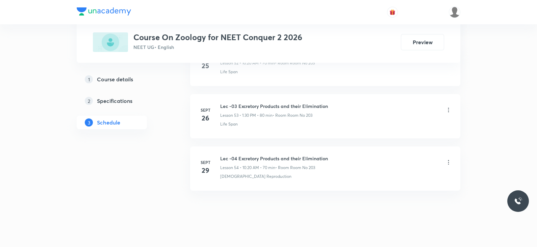
click at [269, 155] on h6 "Lec -04 Excretory Products and their Elimination" at bounding box center [274, 158] width 108 height 7
copy h6 "Lec -04 Excretory Products and their Elimination"
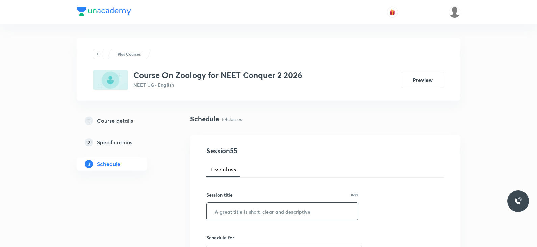
click at [262, 212] on input "text" at bounding box center [282, 211] width 151 height 17
paste input "Lec -04 Excretory Products and their Elimination"
click at [234, 212] on input "Lec -04 Excretory Products and their Elimination" at bounding box center [282, 211] width 151 height 17
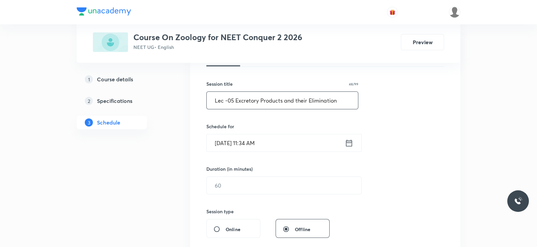
scroll to position [112, 0]
type input "Lec -05 Excretory Products and their Elimination"
click at [349, 145] on icon at bounding box center [349, 142] width 6 height 7
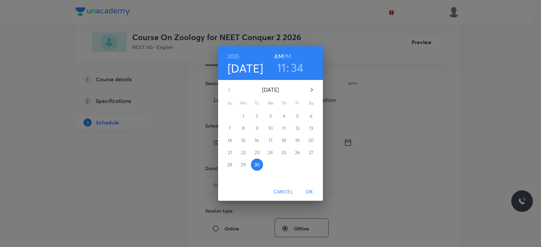
click at [288, 53] on h6 "PM" at bounding box center [287, 56] width 8 height 9
click at [280, 68] on h3 "11" at bounding box center [281, 67] width 9 height 14
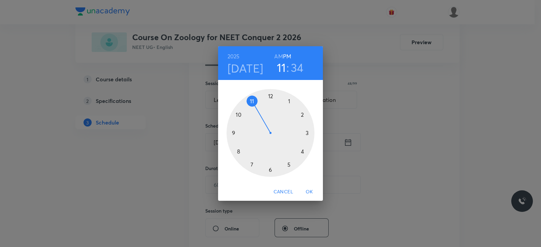
click at [305, 133] on div at bounding box center [270, 133] width 88 height 88
click at [270, 96] on div at bounding box center [270, 133] width 88 height 88
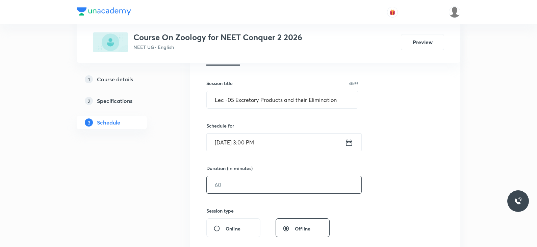
click at [276, 185] on input "text" at bounding box center [284, 184] width 155 height 17
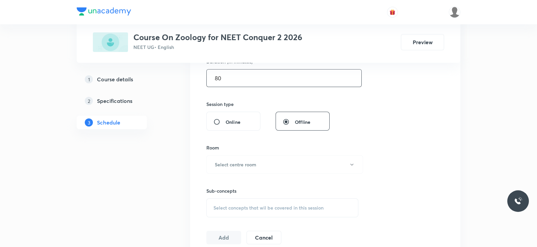
scroll to position [219, 0]
type input "80"
click at [267, 163] on button "Select centre room" at bounding box center [284, 164] width 157 height 19
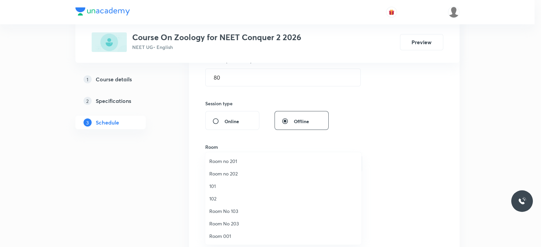
click at [225, 222] on span "Room No 203" at bounding box center [283, 223] width 148 height 7
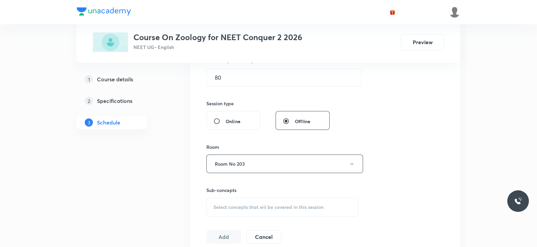
click at [360, 194] on div "Session 55 Live class Session title 48/99 Lec -05 Excretory Products and their …" at bounding box center [325, 85] width 238 height 317
click at [321, 207] on span "Select concepts that wil be covered in this session" at bounding box center [268, 207] width 110 height 5
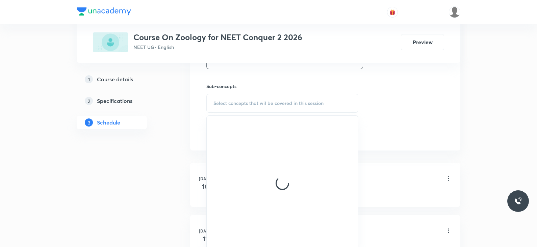
scroll to position [325, 0]
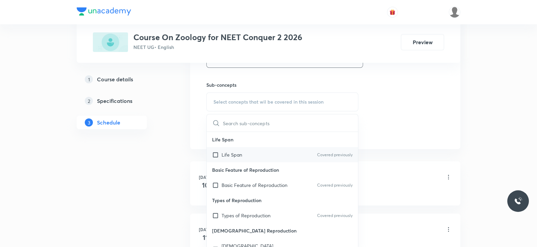
click at [254, 149] on div "Life Span Covered previously" at bounding box center [282, 154] width 151 height 15
checkbox input "true"
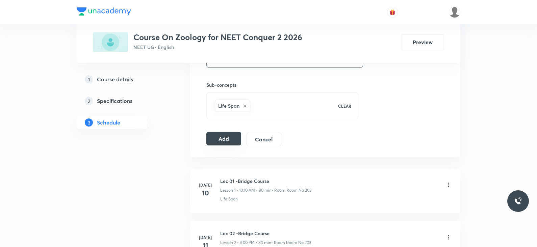
click at [221, 134] on button "Add" at bounding box center [223, 139] width 35 height 14
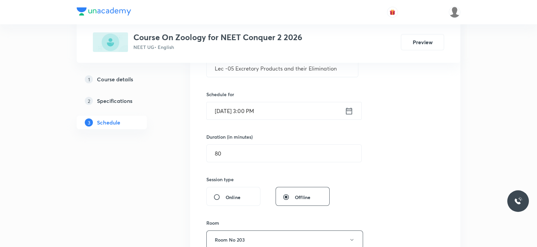
scroll to position [148, 0]
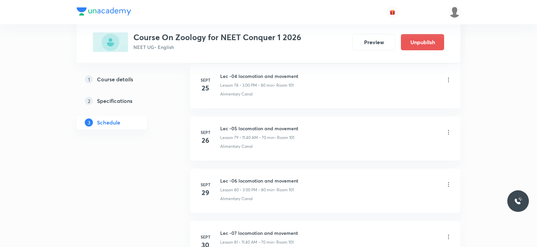
scroll to position [4525, 0]
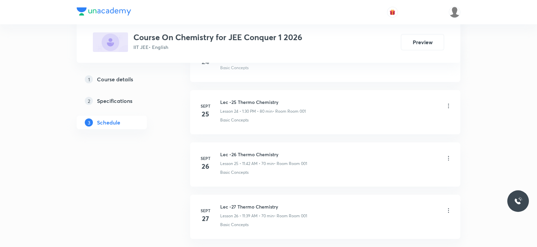
scroll to position [1652, 0]
click at [266, 152] on h6 "Lec -27 Thermo Chemistry" at bounding box center [263, 155] width 87 height 7
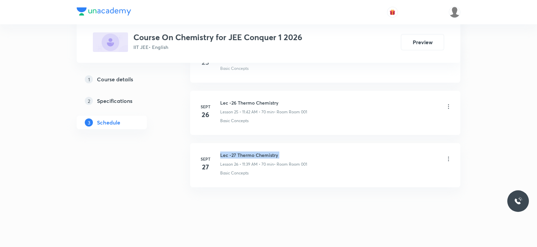
click at [266, 152] on h6 "Lec -27 Thermo Chemistry" at bounding box center [263, 155] width 87 height 7
copy h6 "Lec -27 Thermo Chemistry"
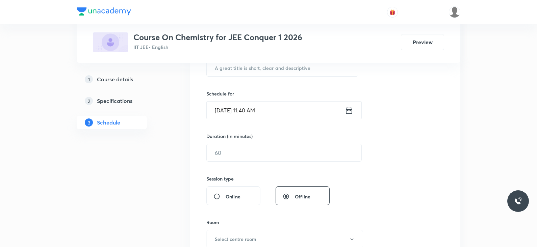
scroll to position [0, 0]
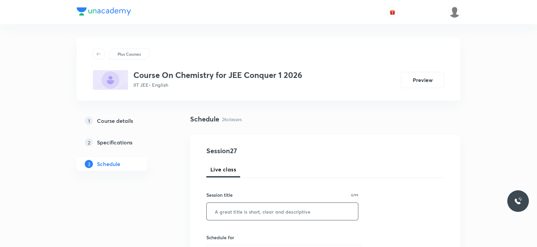
click at [265, 210] on input "text" at bounding box center [282, 211] width 151 height 17
paste input "Lec -27 Thermo Chemistry"
click at [233, 212] on input "Lec -27 Thermo Chemistry" at bounding box center [282, 211] width 151 height 17
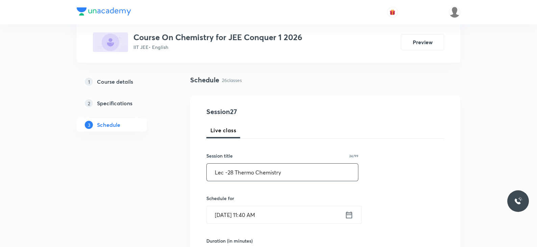
scroll to position [46, 0]
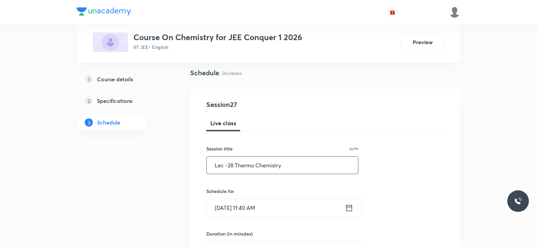
type input "Lec -28 Thermo Chemistry"
click at [346, 206] on icon at bounding box center [349, 207] width 6 height 7
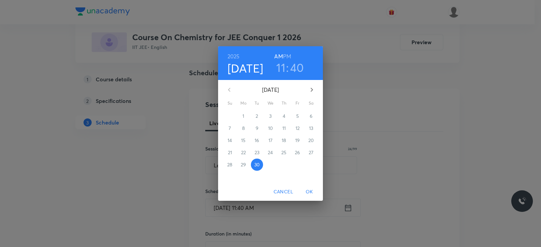
click at [288, 55] on h6 "PM" at bounding box center [287, 56] width 8 height 9
click at [279, 68] on h3 "11" at bounding box center [280, 67] width 9 height 14
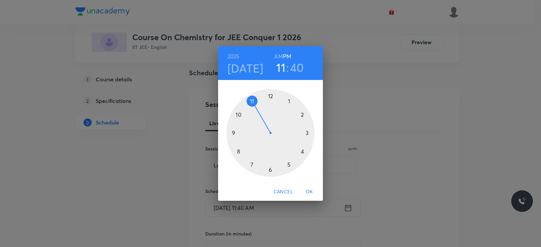
click at [288, 102] on div at bounding box center [270, 133] width 88 height 88
click at [270, 170] on div at bounding box center [270, 133] width 88 height 88
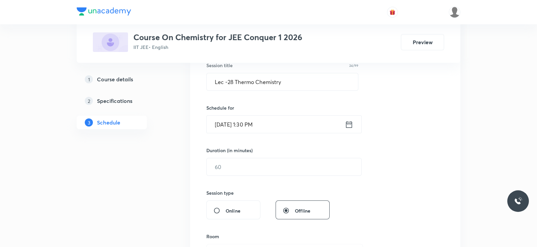
scroll to position [135, 0]
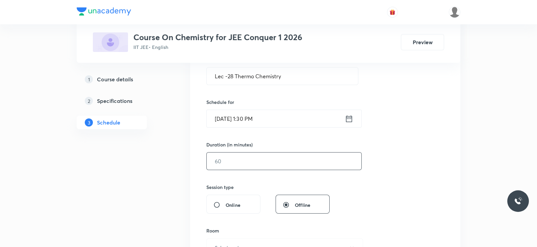
click at [247, 160] on input "text" at bounding box center [284, 161] width 155 height 17
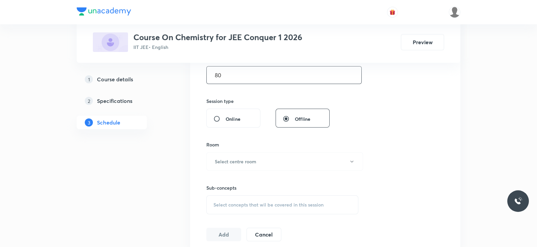
scroll to position [223, 0]
type input "80"
click at [245, 161] on h6 "Select centre room" at bounding box center [236, 160] width 42 height 7
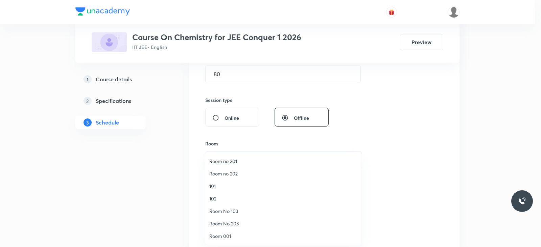
click at [226, 237] on span "Room 001" at bounding box center [283, 236] width 148 height 7
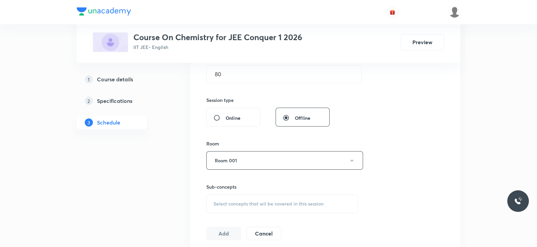
click at [259, 198] on div "Select concepts that wil be covered in this session" at bounding box center [282, 204] width 152 height 19
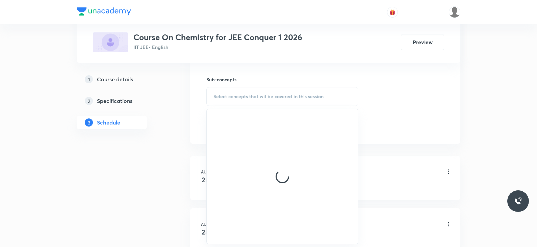
scroll to position [331, 0]
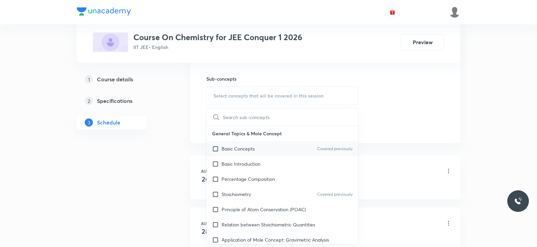
click at [265, 147] on div "Basic Concepts Covered previously" at bounding box center [282, 148] width 151 height 15
checkbox input "true"
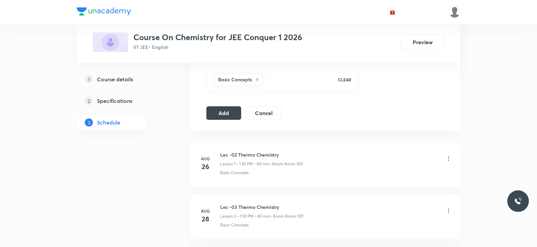
scroll to position [360, 0]
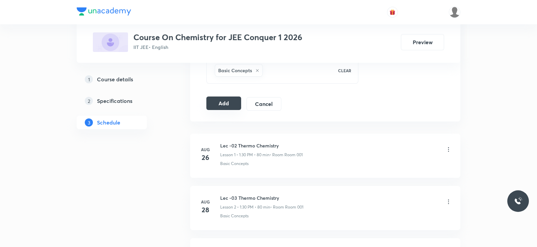
click at [219, 100] on button "Add" at bounding box center [223, 104] width 35 height 14
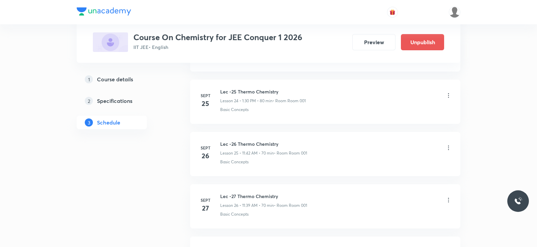
scroll to position [1394, 0]
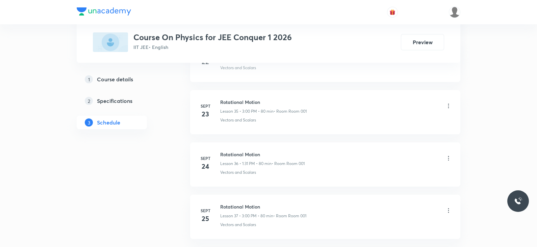
scroll to position [2383, 0]
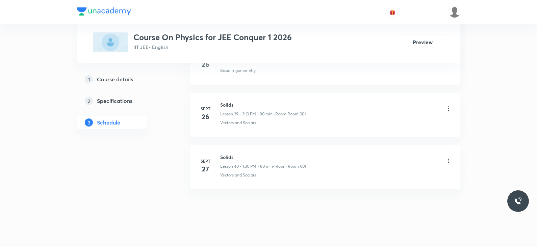
click at [226, 154] on h6 "Solids" at bounding box center [263, 157] width 86 height 7
copy h6 "Solids"
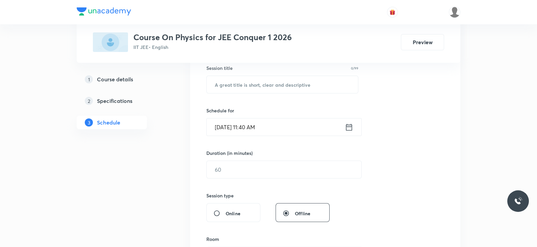
scroll to position [0, 0]
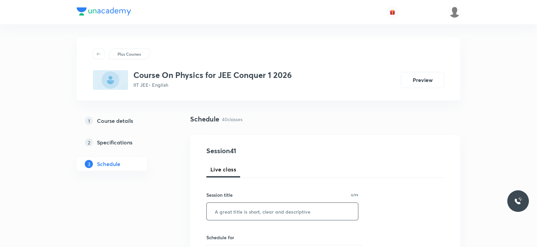
click at [231, 211] on input "text" at bounding box center [282, 211] width 151 height 17
paste input "Solids"
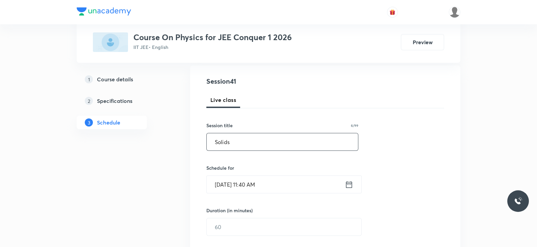
scroll to position [72, 0]
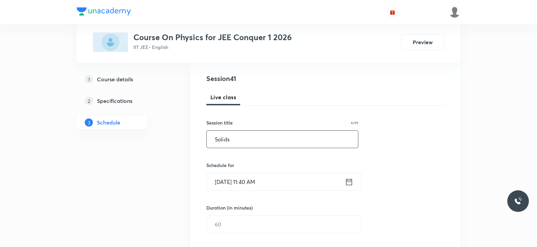
type input "Solids"
click at [350, 178] on icon at bounding box center [349, 181] width 8 height 9
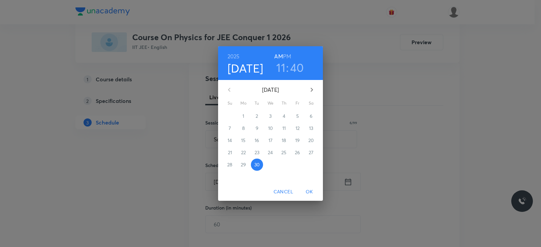
click at [287, 55] on h6 "PM" at bounding box center [287, 56] width 8 height 9
click at [282, 67] on h3 "11" at bounding box center [280, 67] width 9 height 14
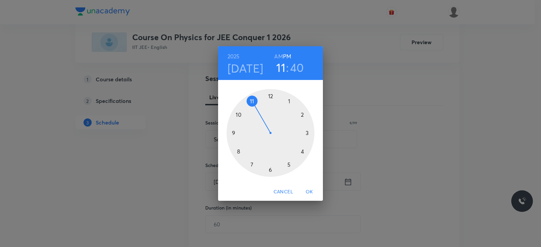
click at [306, 132] on div at bounding box center [270, 133] width 88 height 88
click at [270, 94] on div at bounding box center [270, 133] width 88 height 88
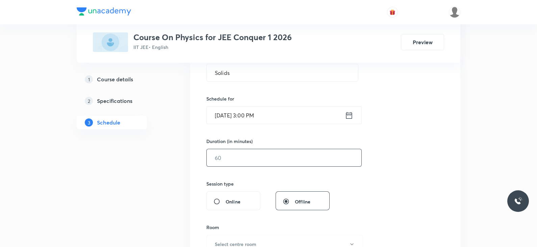
scroll to position [139, 0]
click at [290, 159] on input "text" at bounding box center [284, 157] width 155 height 17
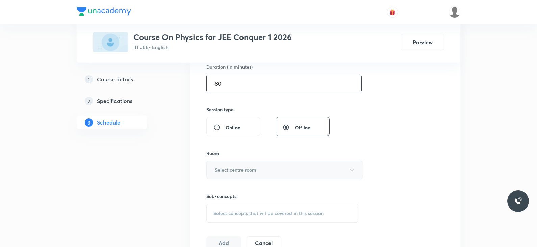
scroll to position [213, 0]
type input "80"
click at [265, 164] on button "Select centre room" at bounding box center [284, 169] width 157 height 19
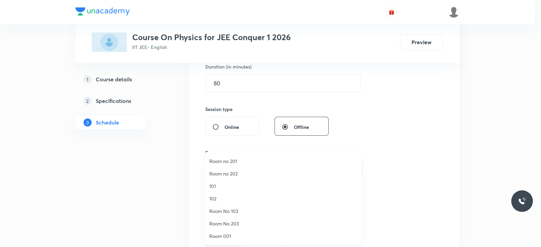
click at [230, 238] on span "Room 001" at bounding box center [283, 236] width 148 height 7
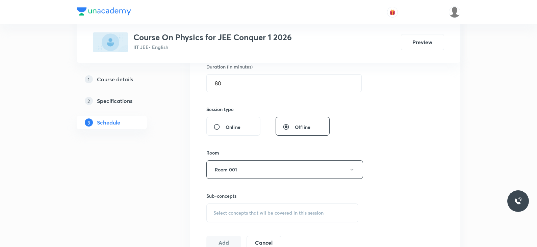
click at [277, 207] on div "Select concepts that wil be covered in this session" at bounding box center [282, 213] width 152 height 19
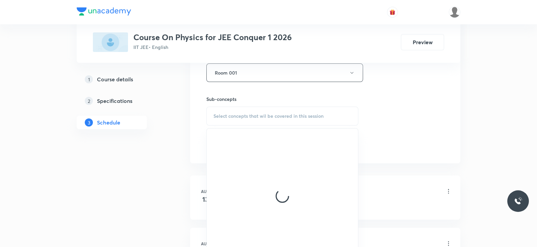
scroll to position [310, 0]
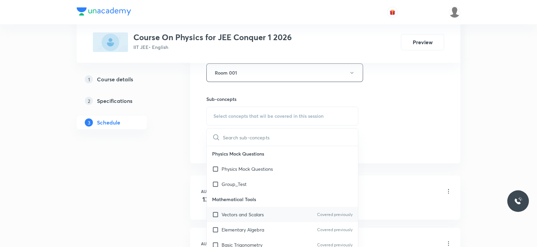
click at [273, 213] on div "Vectors and Scalars Covered previously" at bounding box center [282, 214] width 151 height 15
checkbox input "true"
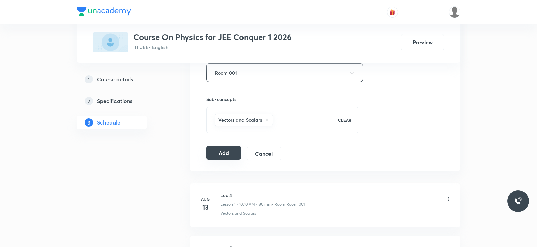
click at [231, 151] on button "Add" at bounding box center [223, 153] width 35 height 14
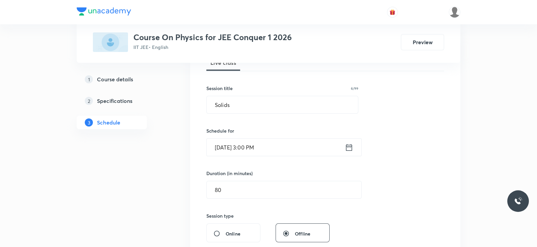
scroll to position [106, 0]
